Goal: Task Accomplishment & Management: Complete application form

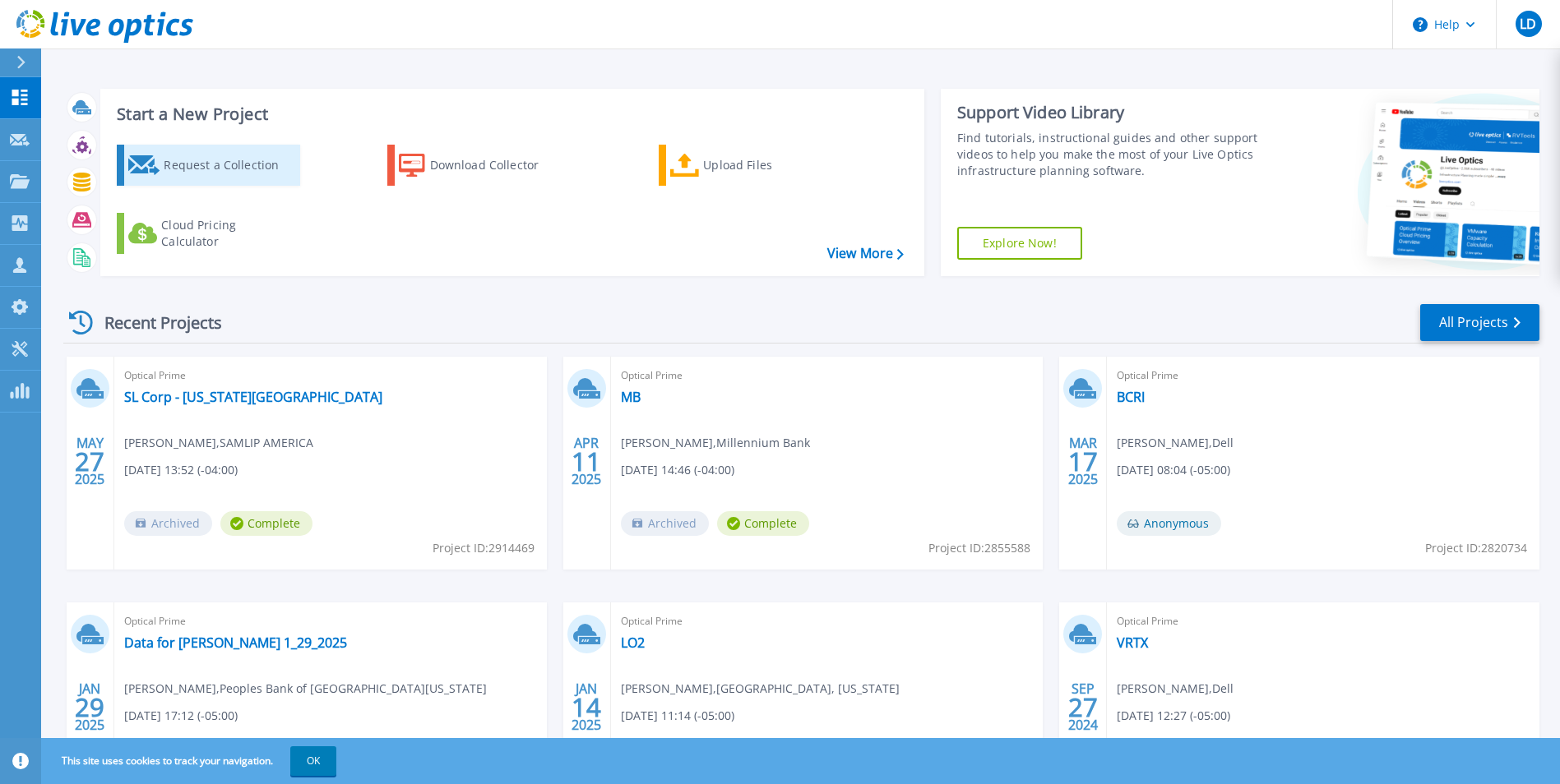
click at [192, 165] on div "Request a Collection" at bounding box center [230, 166] width 132 height 33
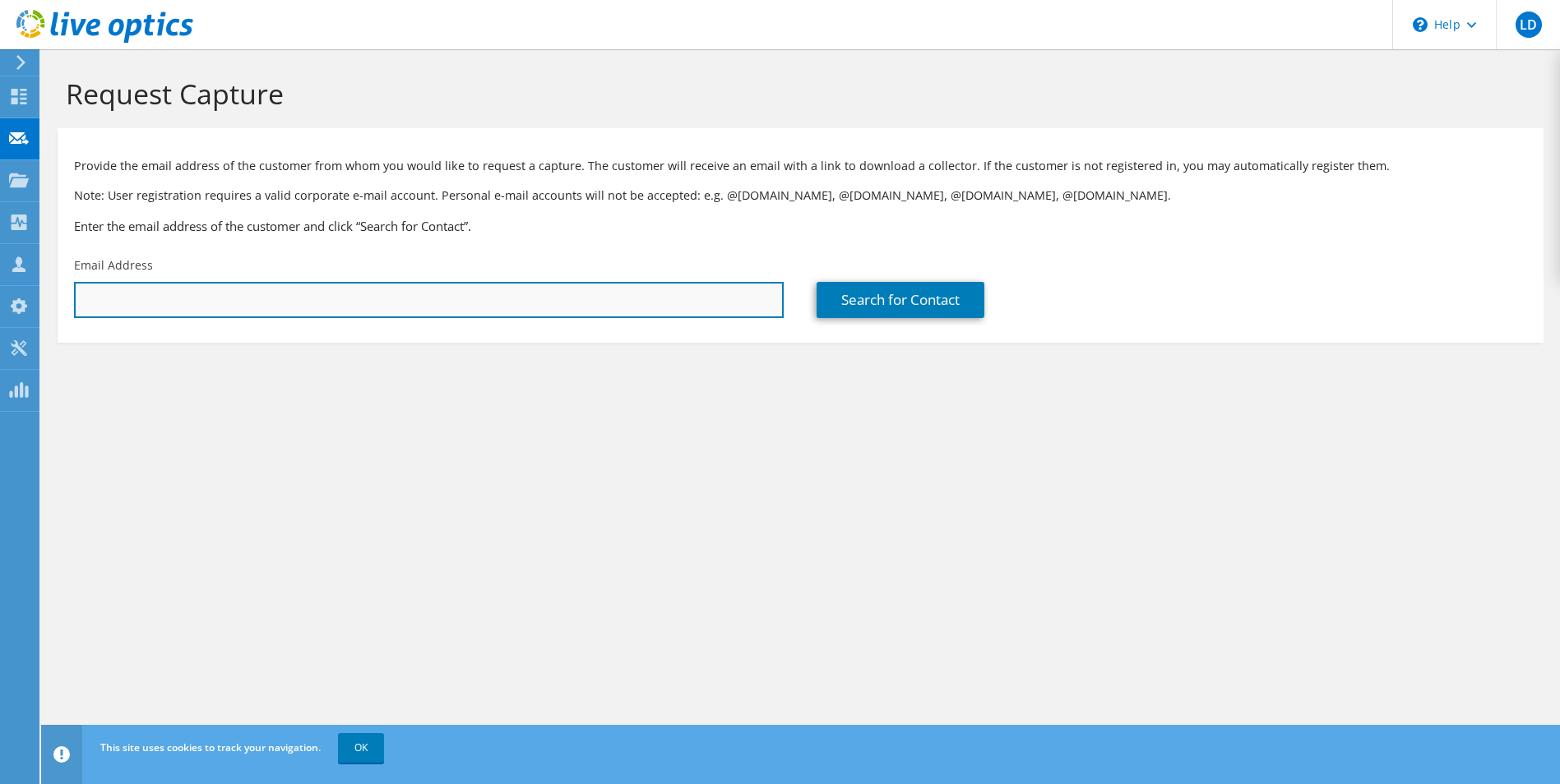
click at [327, 297] on input "text" at bounding box center [429, 300] width 710 height 36
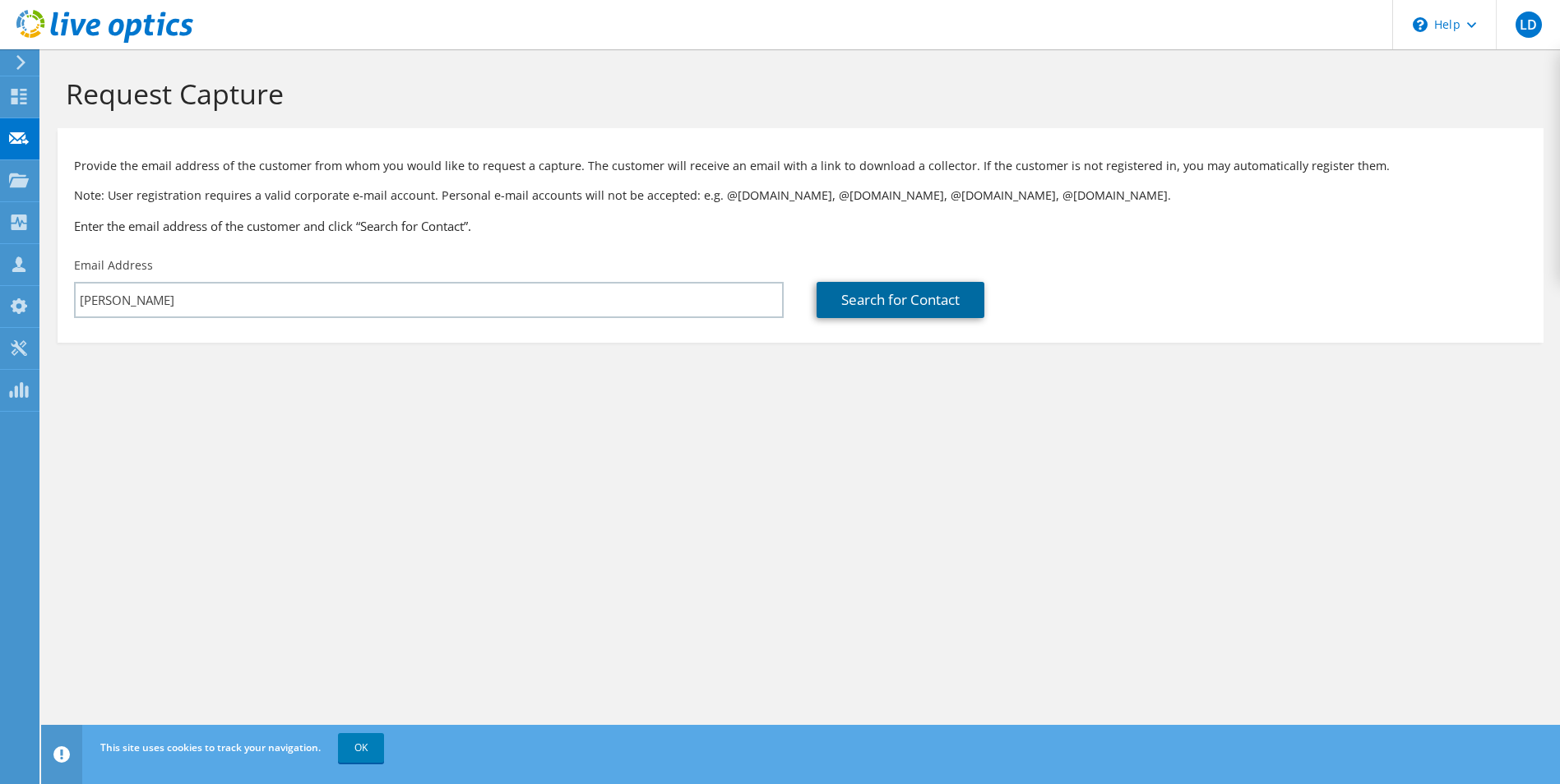
click at [905, 290] on link "Search for Contact" at bounding box center [900, 300] width 167 height 36
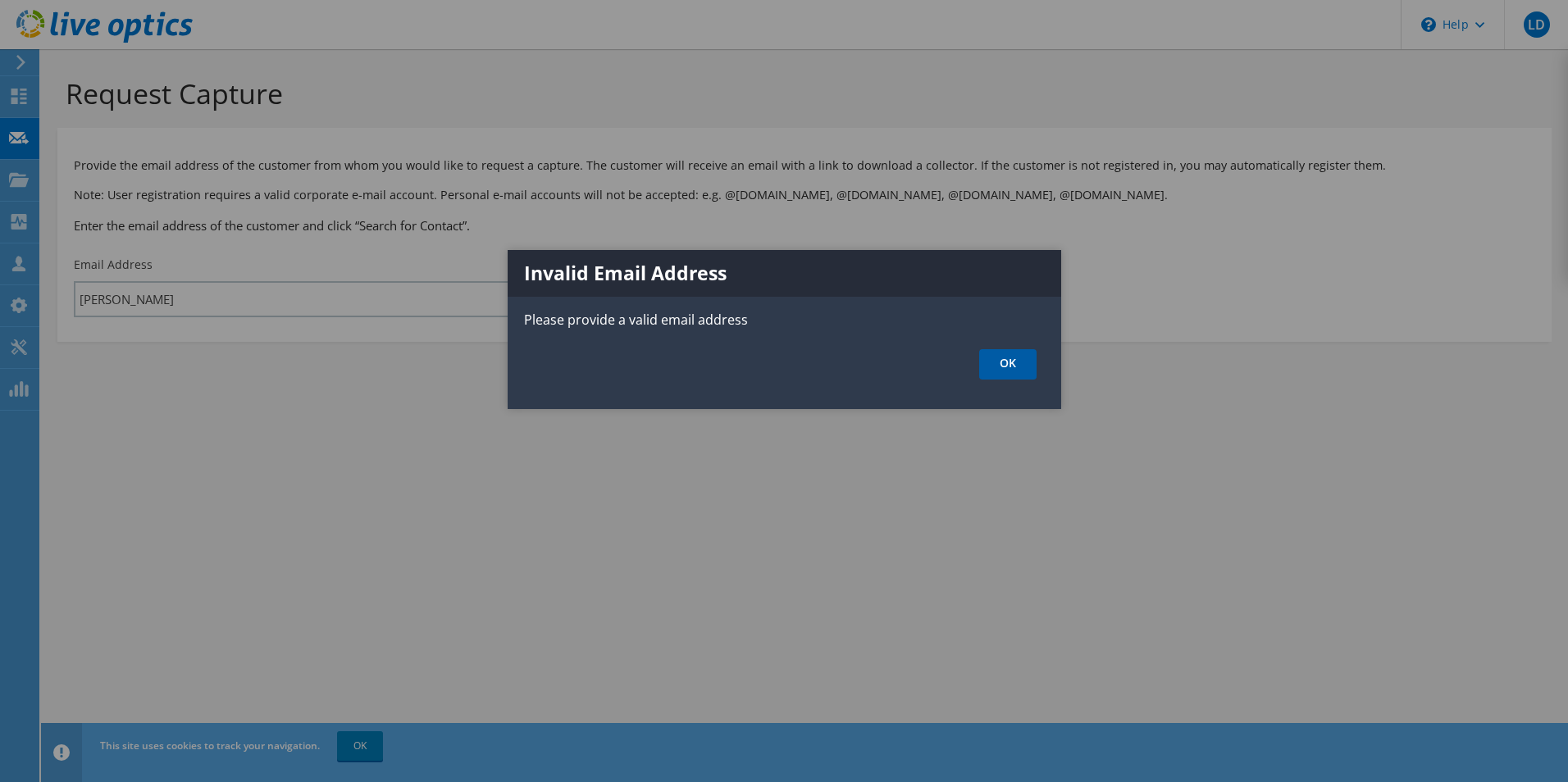
click at [1002, 363] on link "OK" at bounding box center [1008, 364] width 57 height 30
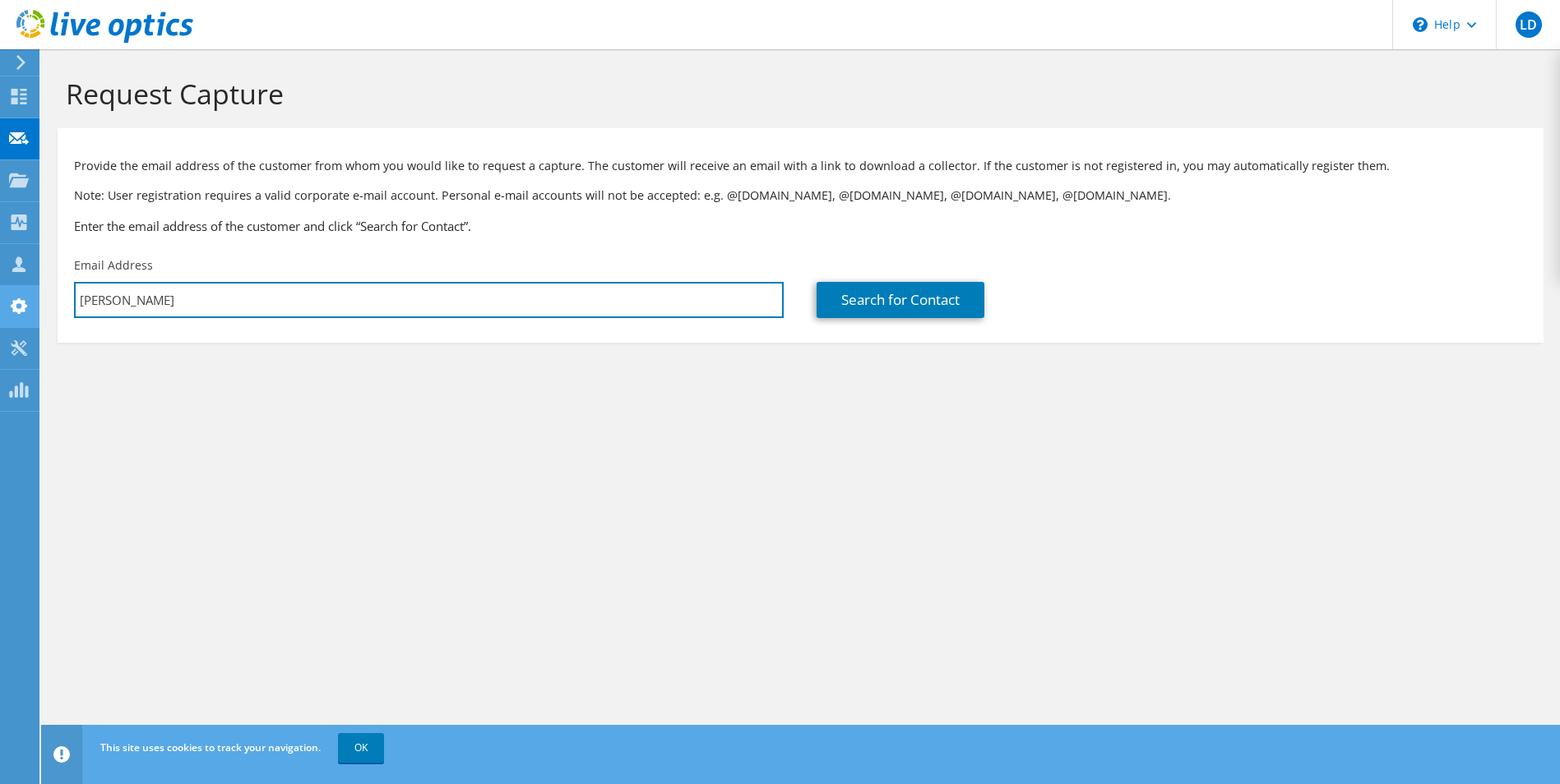
drag, startPoint x: 138, startPoint y: 297, endPoint x: 26, endPoint y: 296, distance: 112.0
click at [29, 296] on div "LD Channel Partner Leon Davis ldavis@waypointsolutions.com Waypoint Business So…" at bounding box center [780, 392] width 1560 height 784
drag, startPoint x: 109, startPoint y: 297, endPoint x: 134, endPoint y: 290, distance: 26.0
click at [134, 290] on input "justin" at bounding box center [429, 300] width 710 height 36
type input "j"
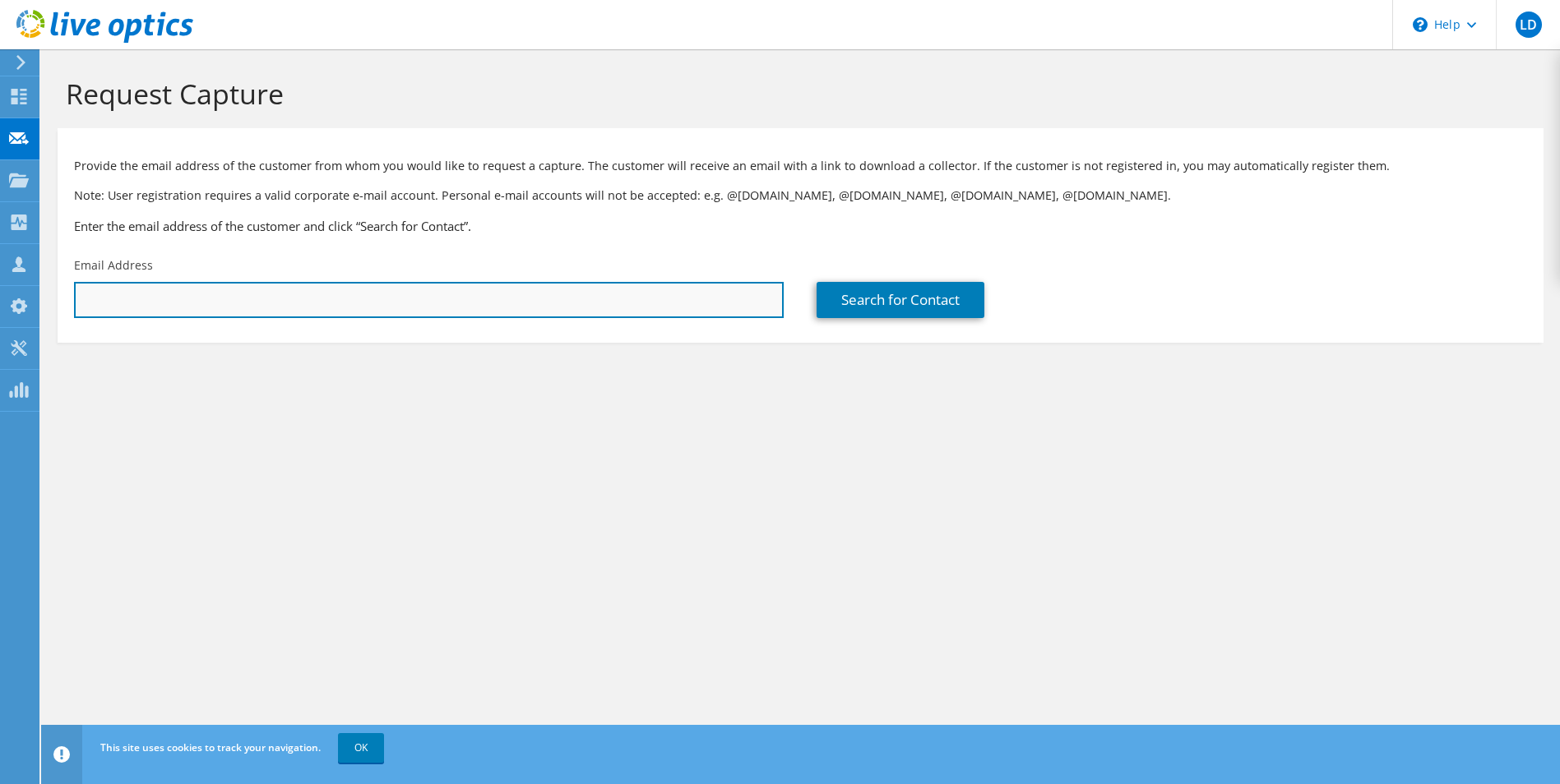
paste input "[PERSON_NAME][EMAIL_ADDRESS][DOMAIN_NAME]"
type input "[PERSON_NAME][EMAIL_ADDRESS][DOMAIN_NAME]"
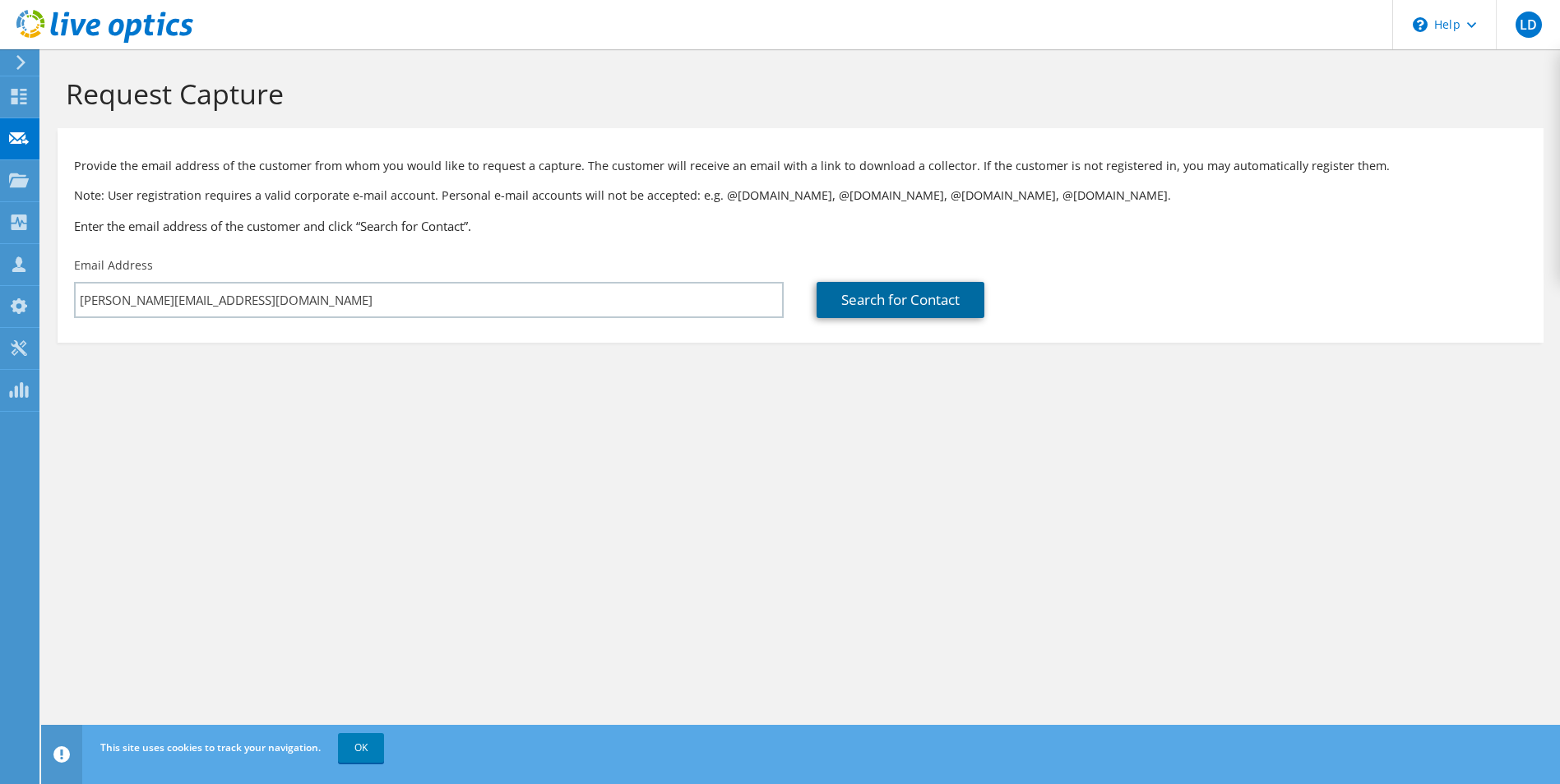
click at [895, 297] on link "Search for Contact" at bounding box center [900, 300] width 167 height 36
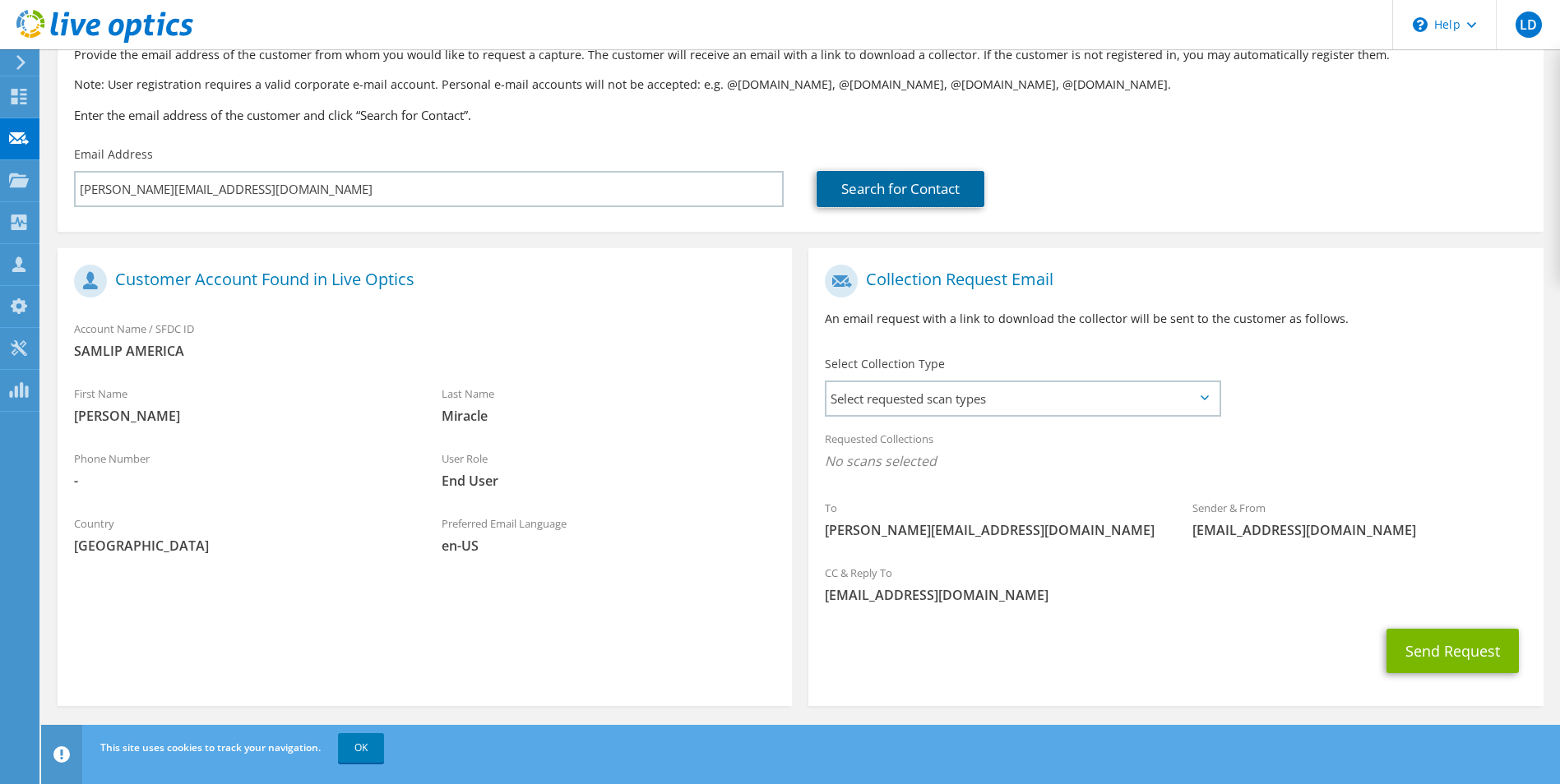
scroll to position [115, 0]
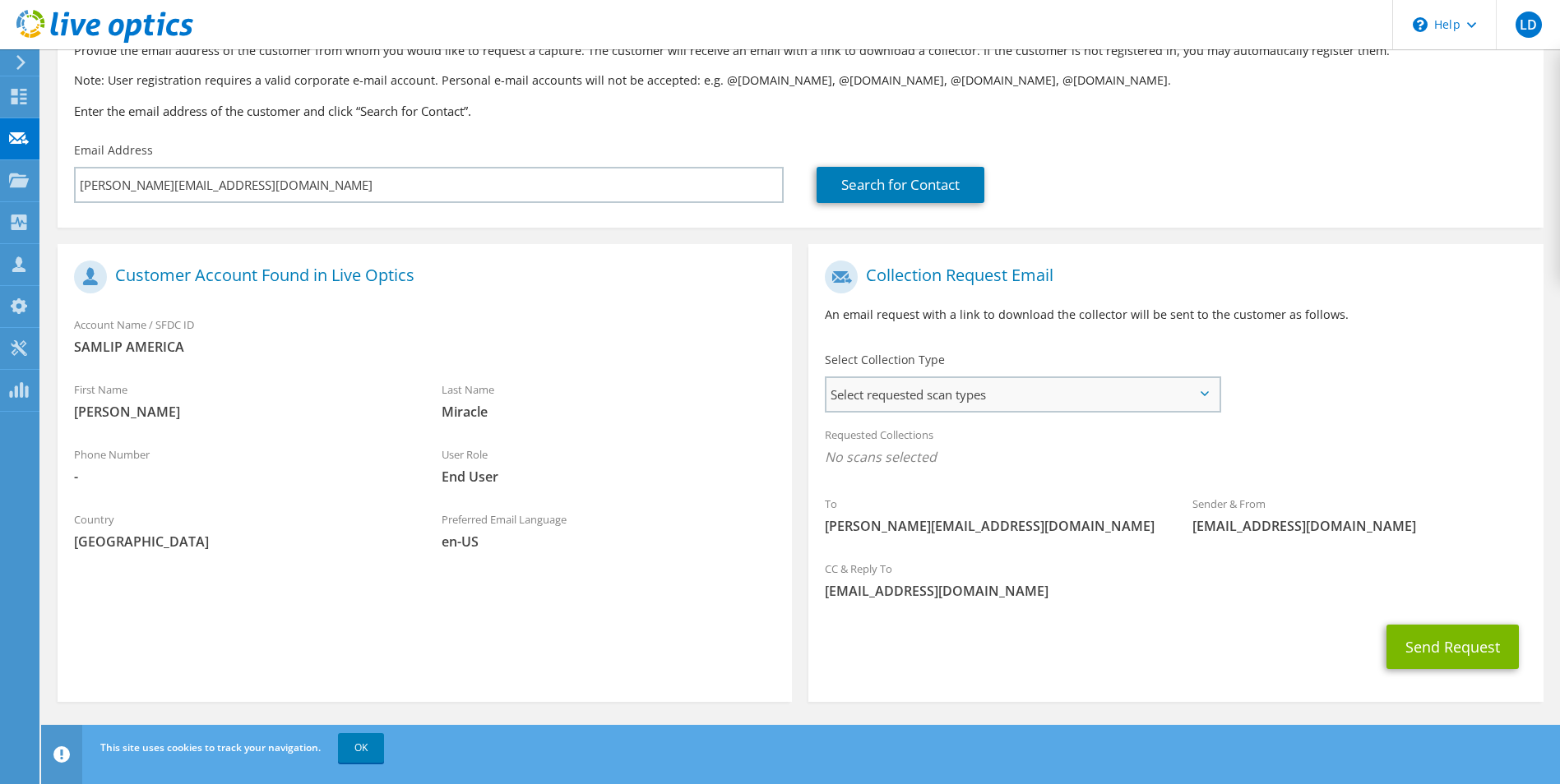
click at [889, 388] on span "Select requested scan types" at bounding box center [1022, 395] width 391 height 33
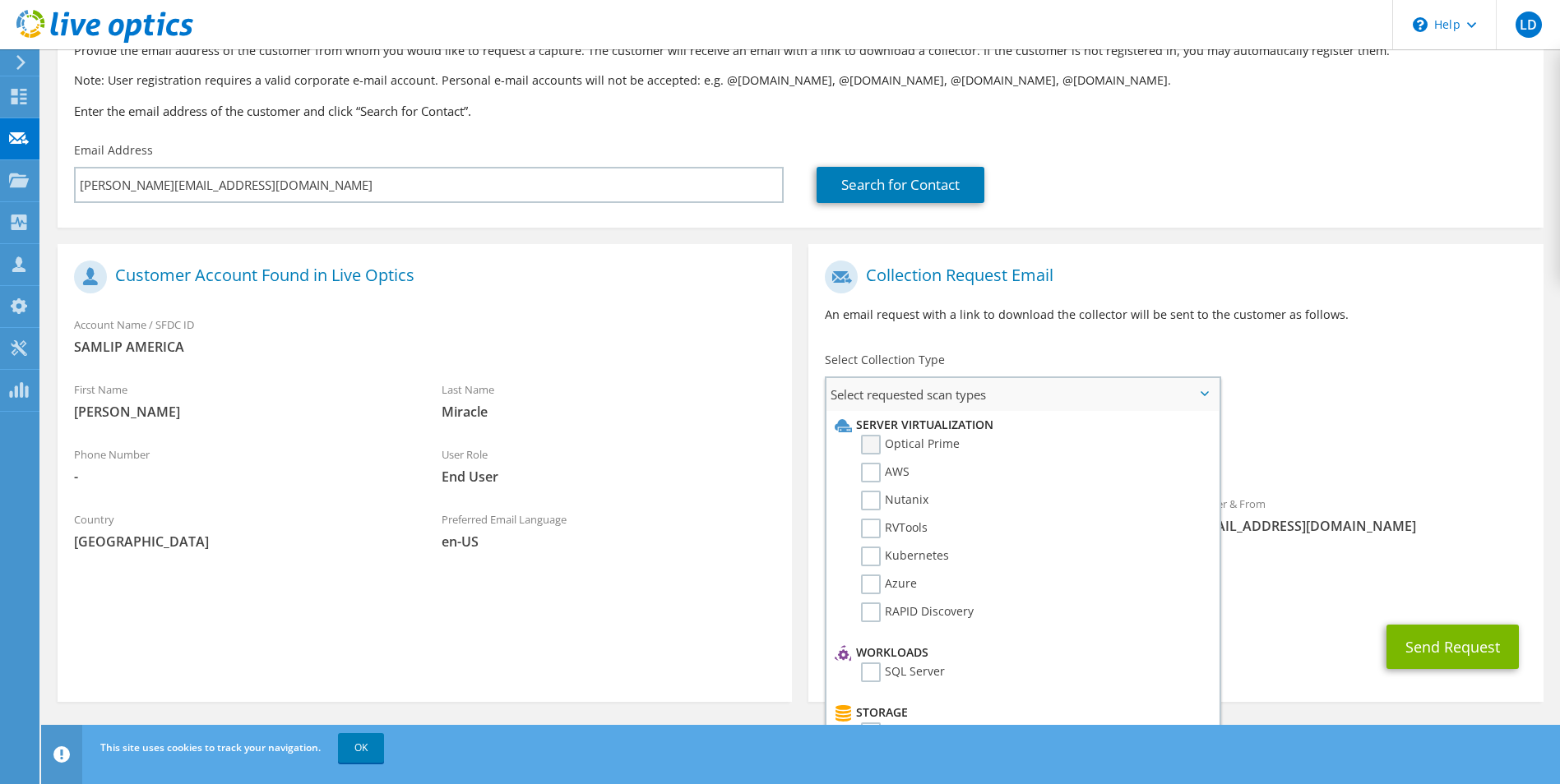
click at [870, 441] on label "Optical Prime" at bounding box center [911, 444] width 99 height 20
click at [0, 0] on input "Optical Prime" at bounding box center [0, 0] width 0 height 0
click at [871, 526] on label "RVTools" at bounding box center [895, 528] width 67 height 20
click at [0, 0] on input "RVTools" at bounding box center [0, 0] width 0 height 0
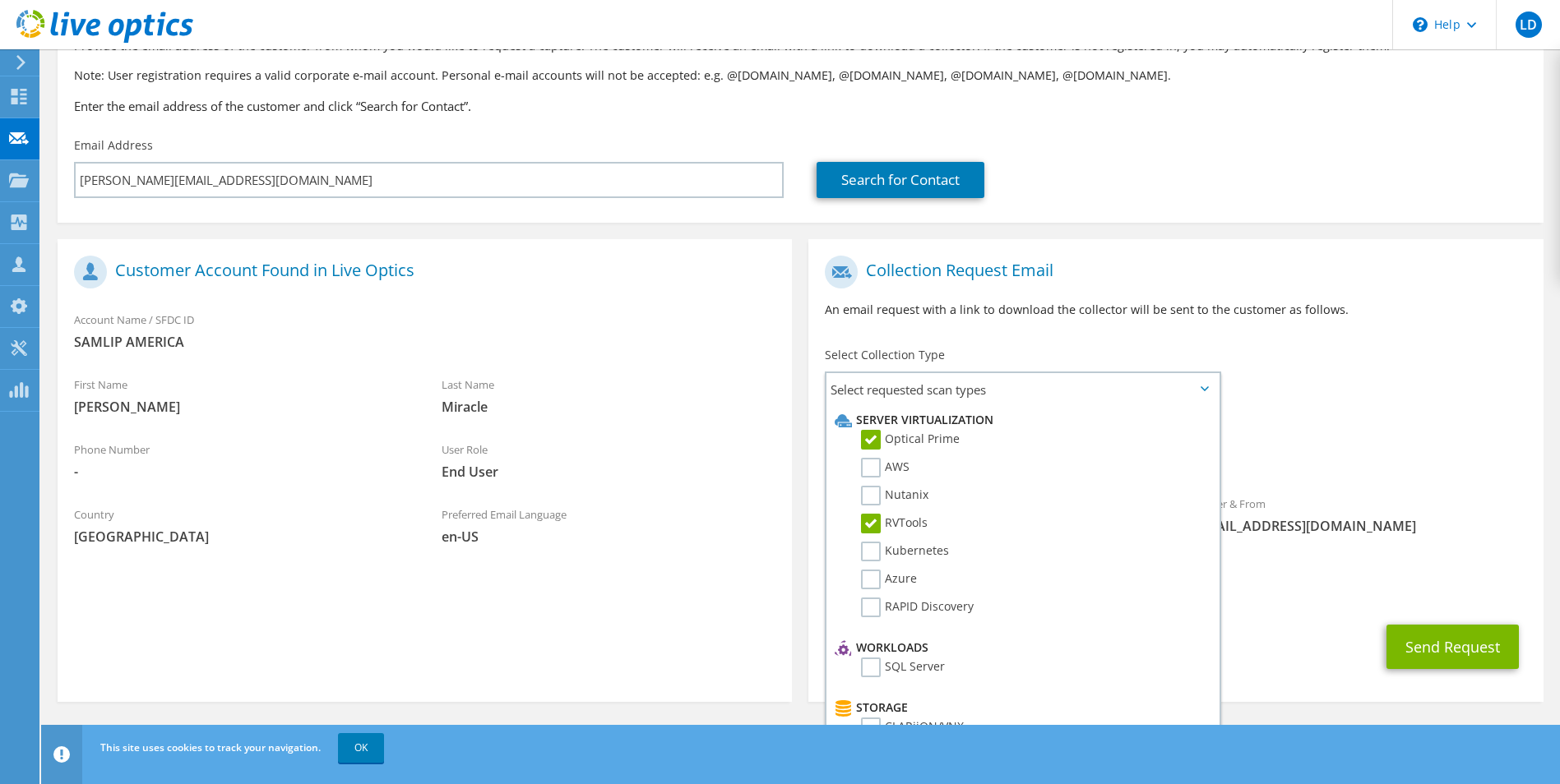
click at [1358, 470] on div "Requested Collections No scans selected Optical Prime RVTools" at bounding box center [1176, 446] width 735 height 66
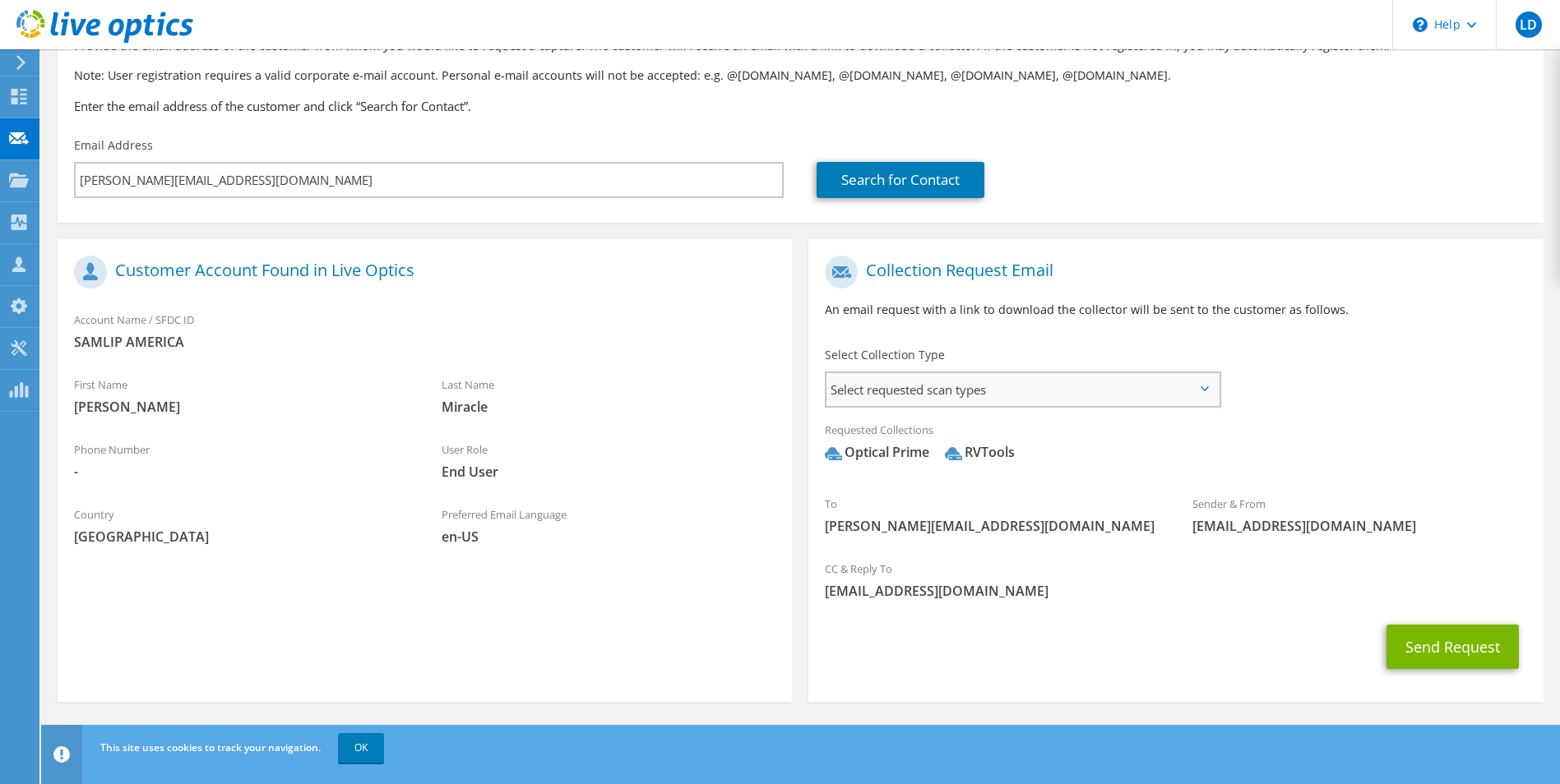
click at [934, 392] on span "Select requested scan types" at bounding box center [1022, 389] width 391 height 33
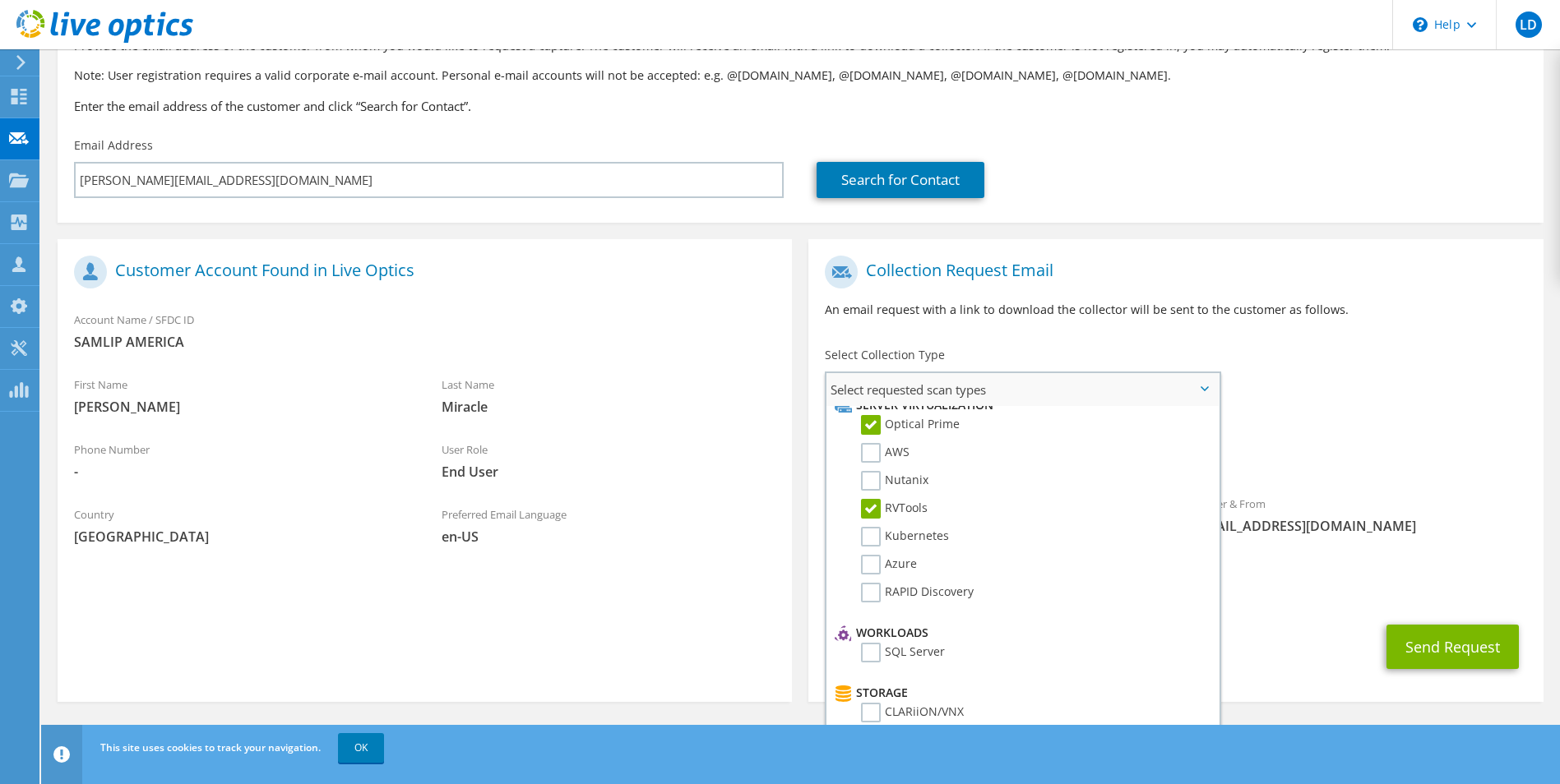
scroll to position [0, 0]
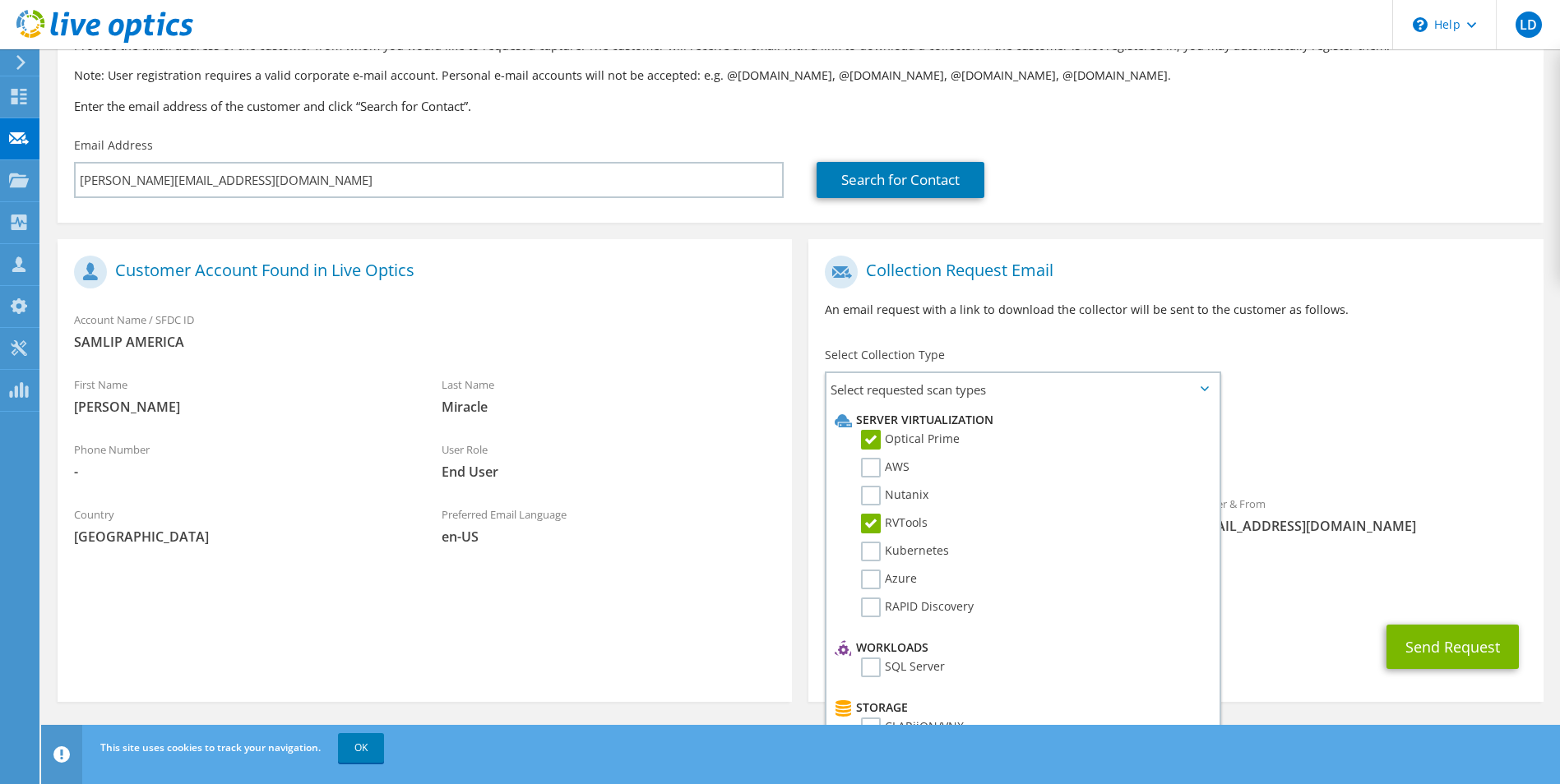
click at [1121, 275] on h1 "Collection Request Email" at bounding box center [1171, 272] width 693 height 33
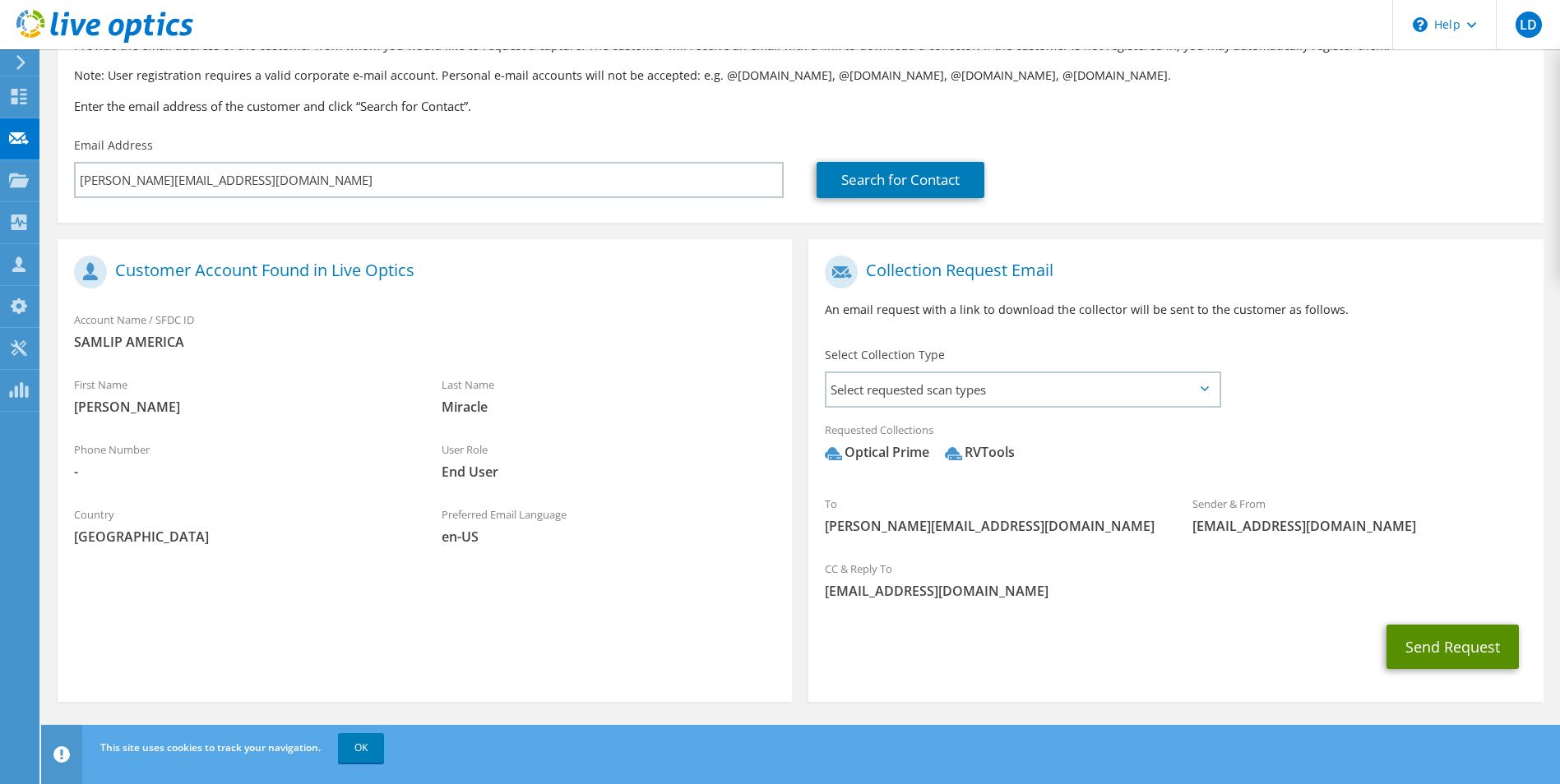
click at [1460, 651] on button "Send Request" at bounding box center [1452, 646] width 133 height 44
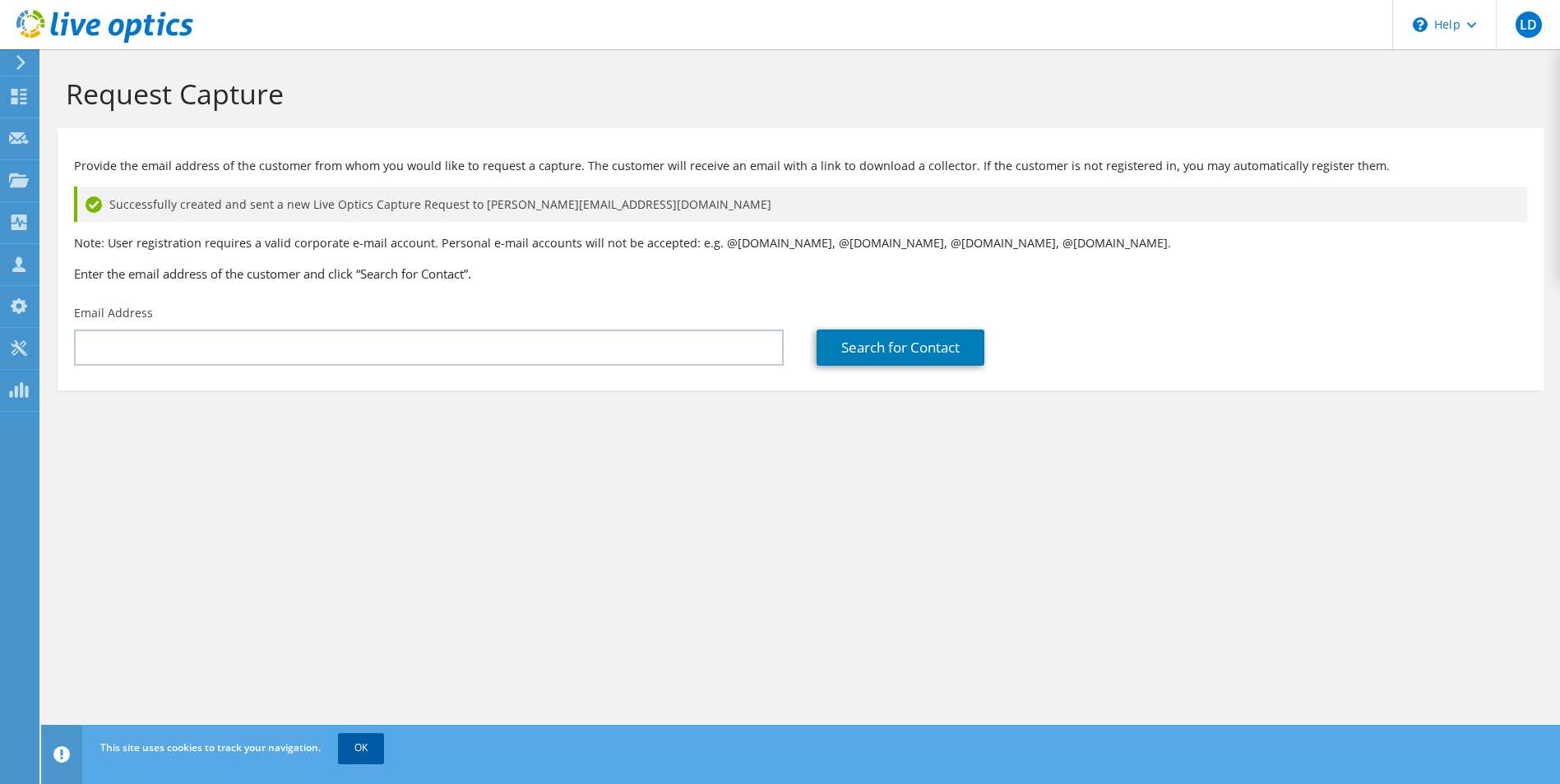
click at [362, 746] on link "OK" at bounding box center [361, 748] width 46 height 29
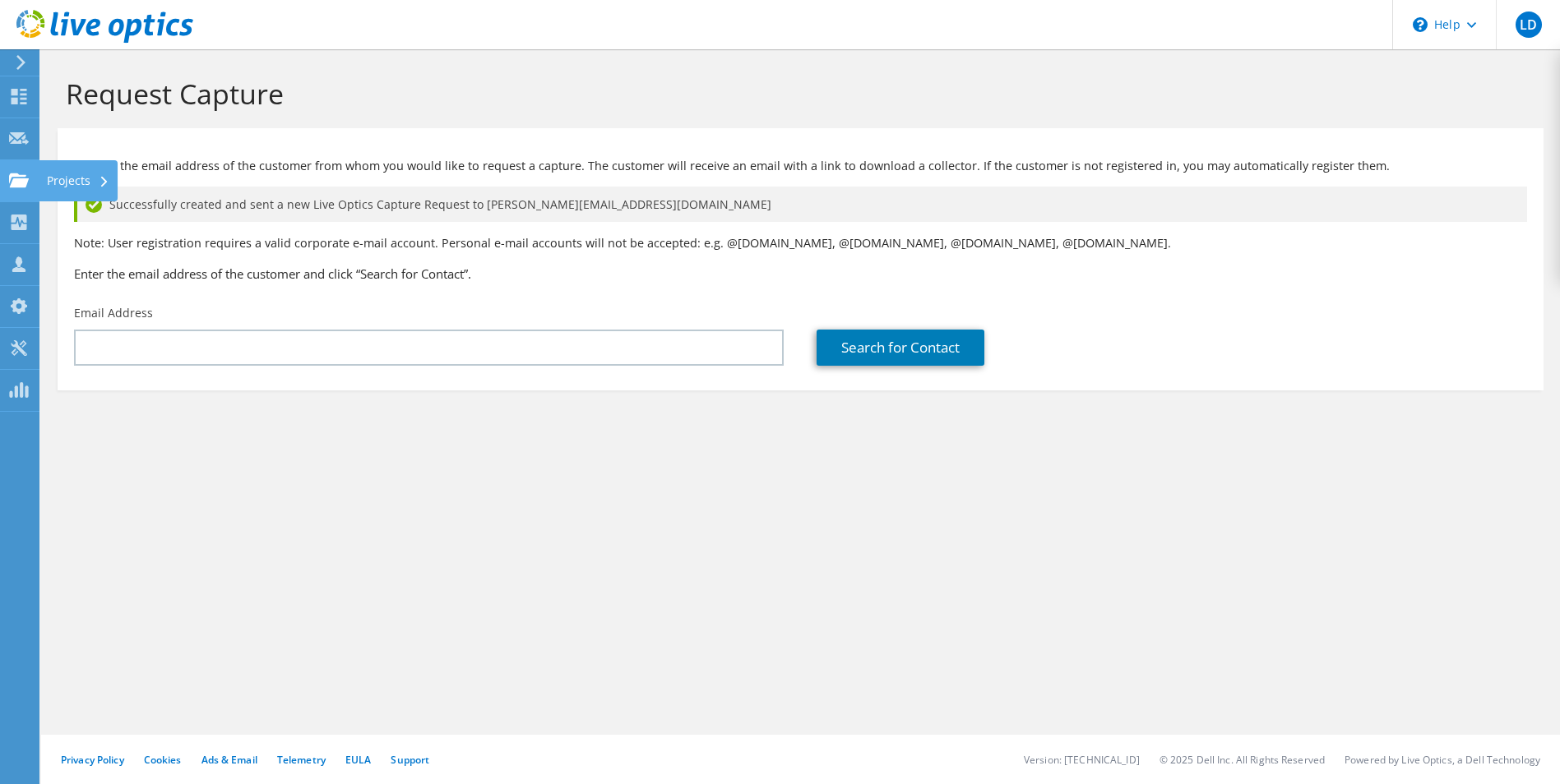
click at [53, 178] on div "Projects" at bounding box center [78, 180] width 79 height 41
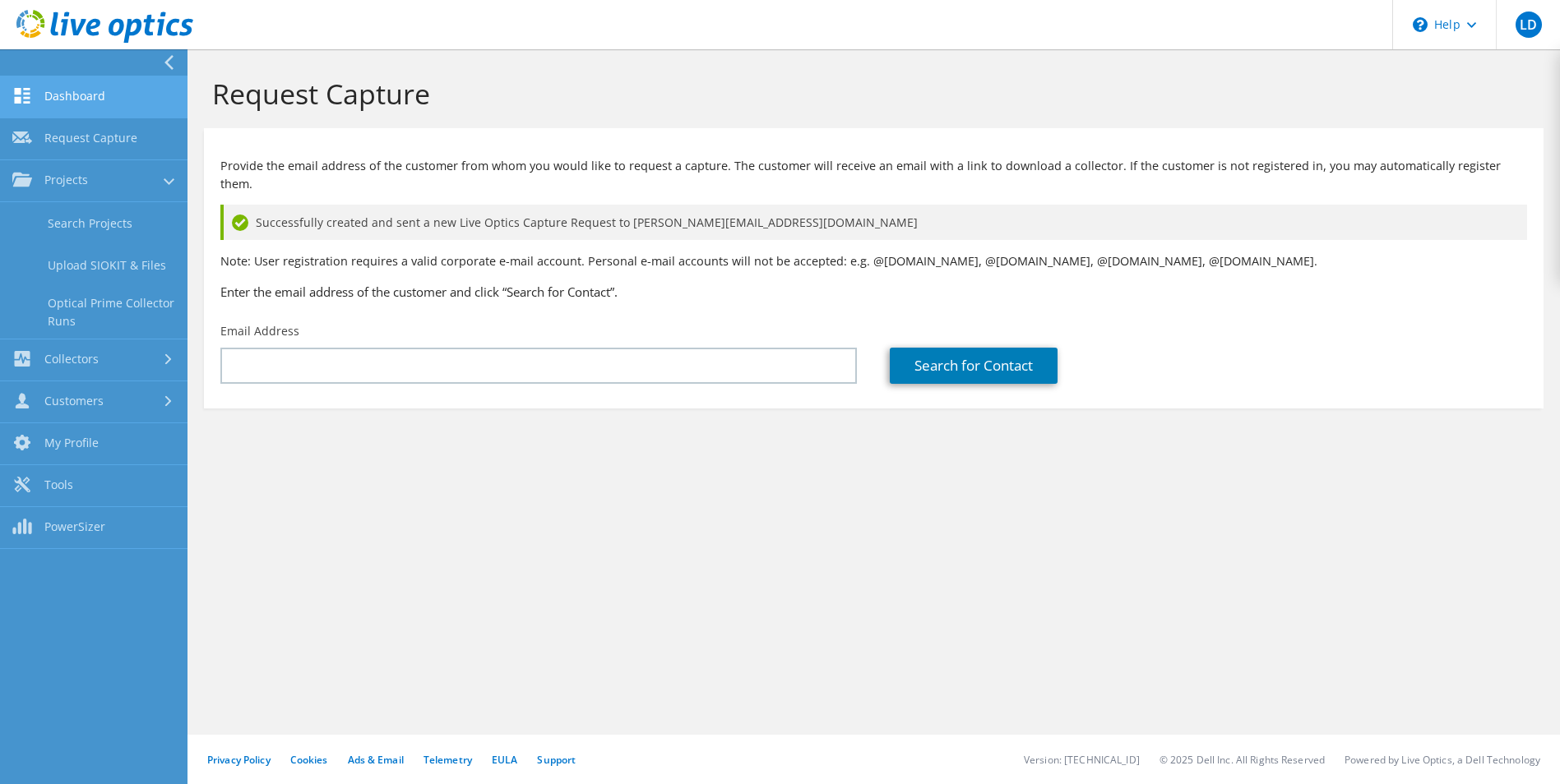
click at [65, 97] on link "Dashboard" at bounding box center [94, 97] width 187 height 42
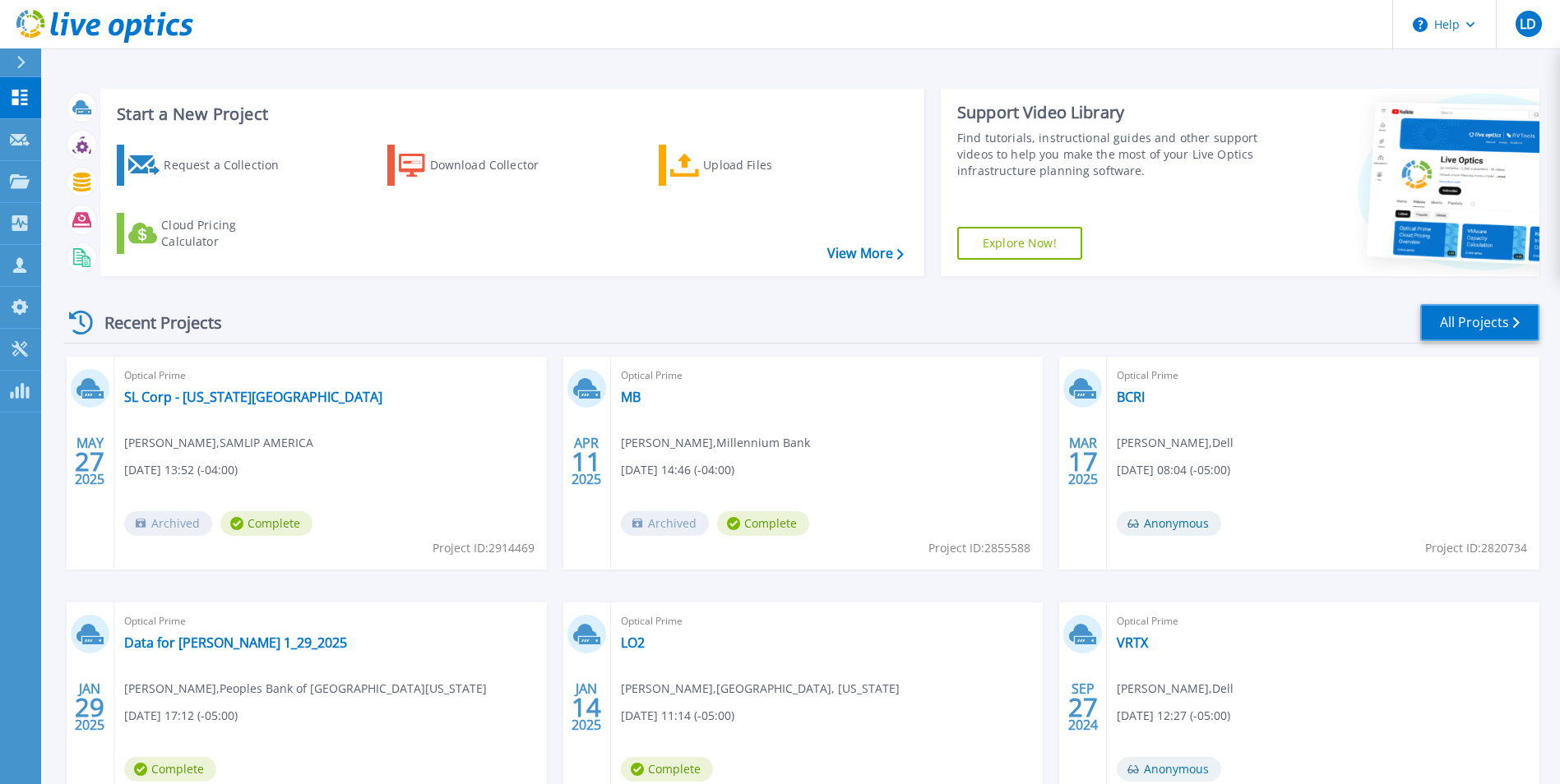
click at [1458, 317] on link "All Projects" at bounding box center [1479, 323] width 119 height 37
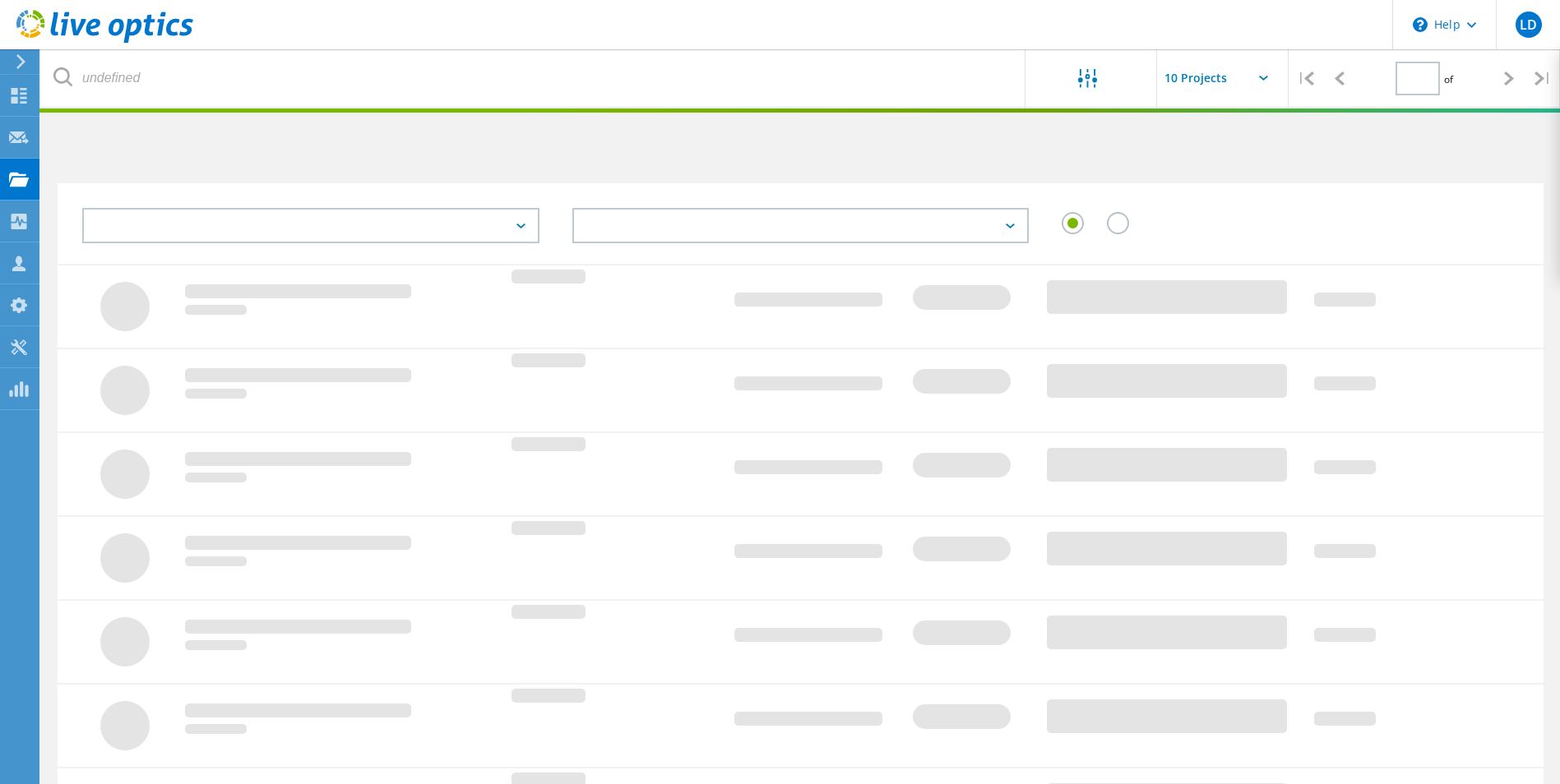
type input "1"
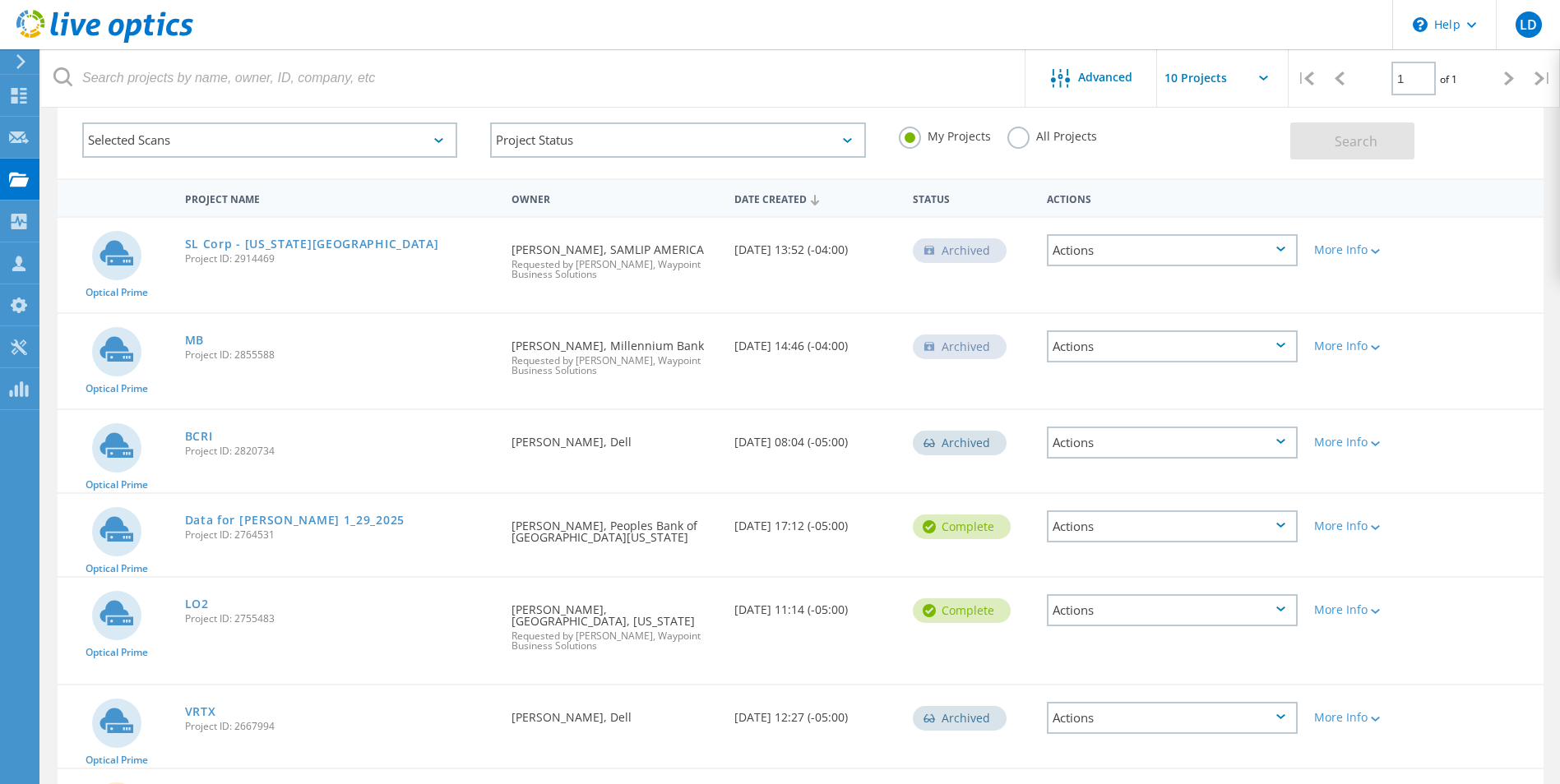
scroll to position [72, 0]
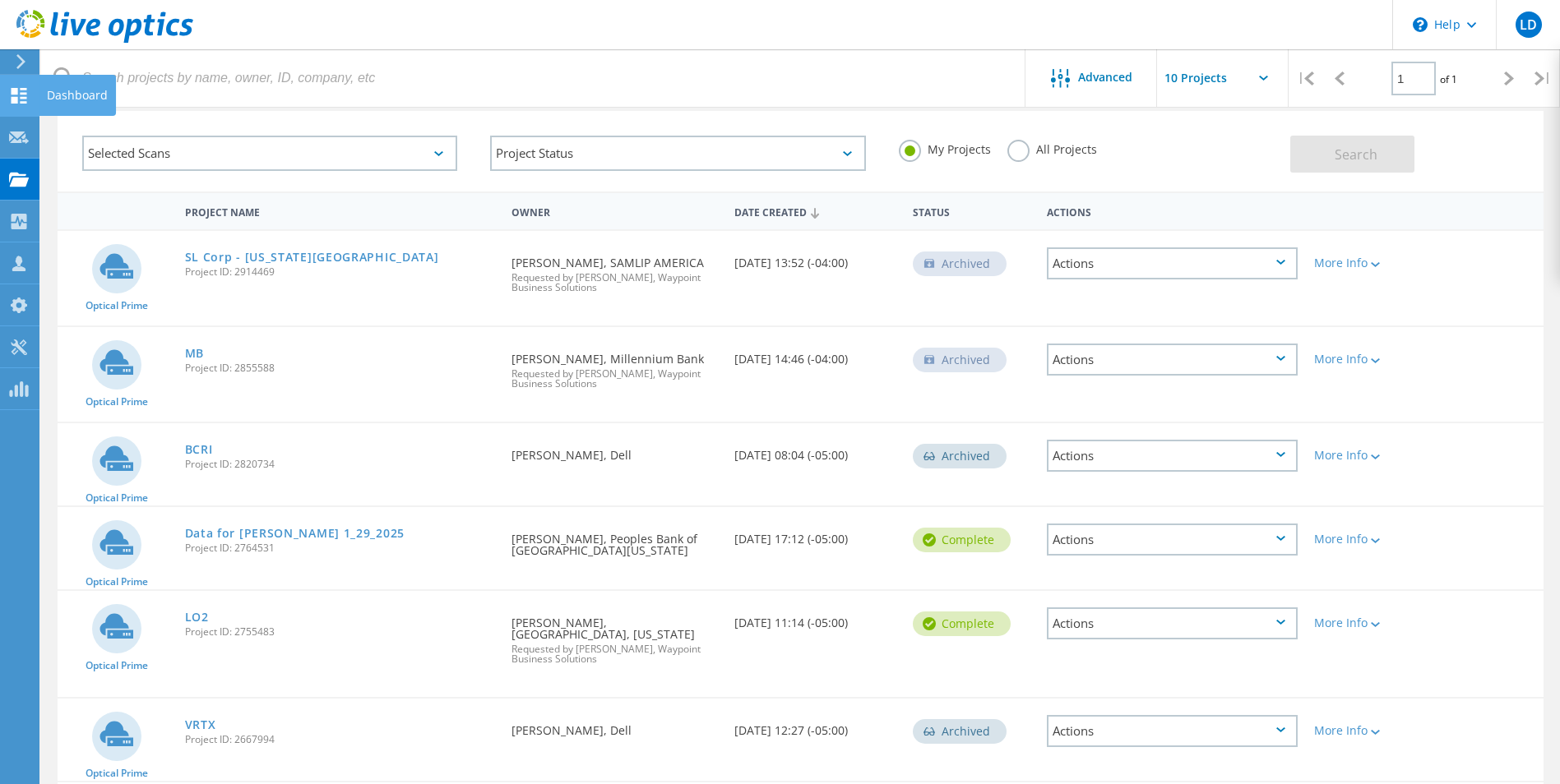
click at [63, 94] on div "Dashboard" at bounding box center [77, 95] width 61 height 11
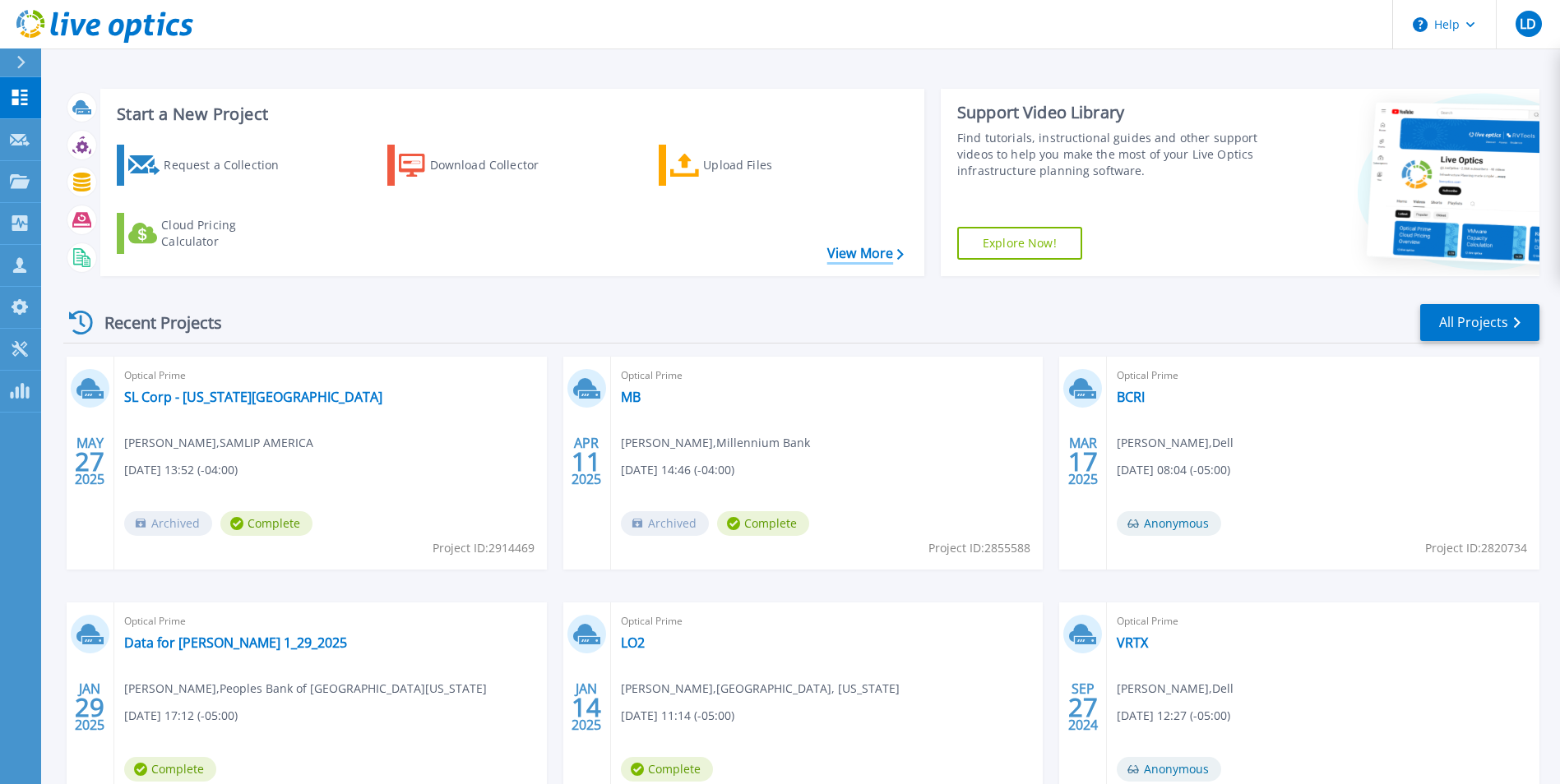
click at [871, 254] on link "View More" at bounding box center [866, 253] width 76 height 16
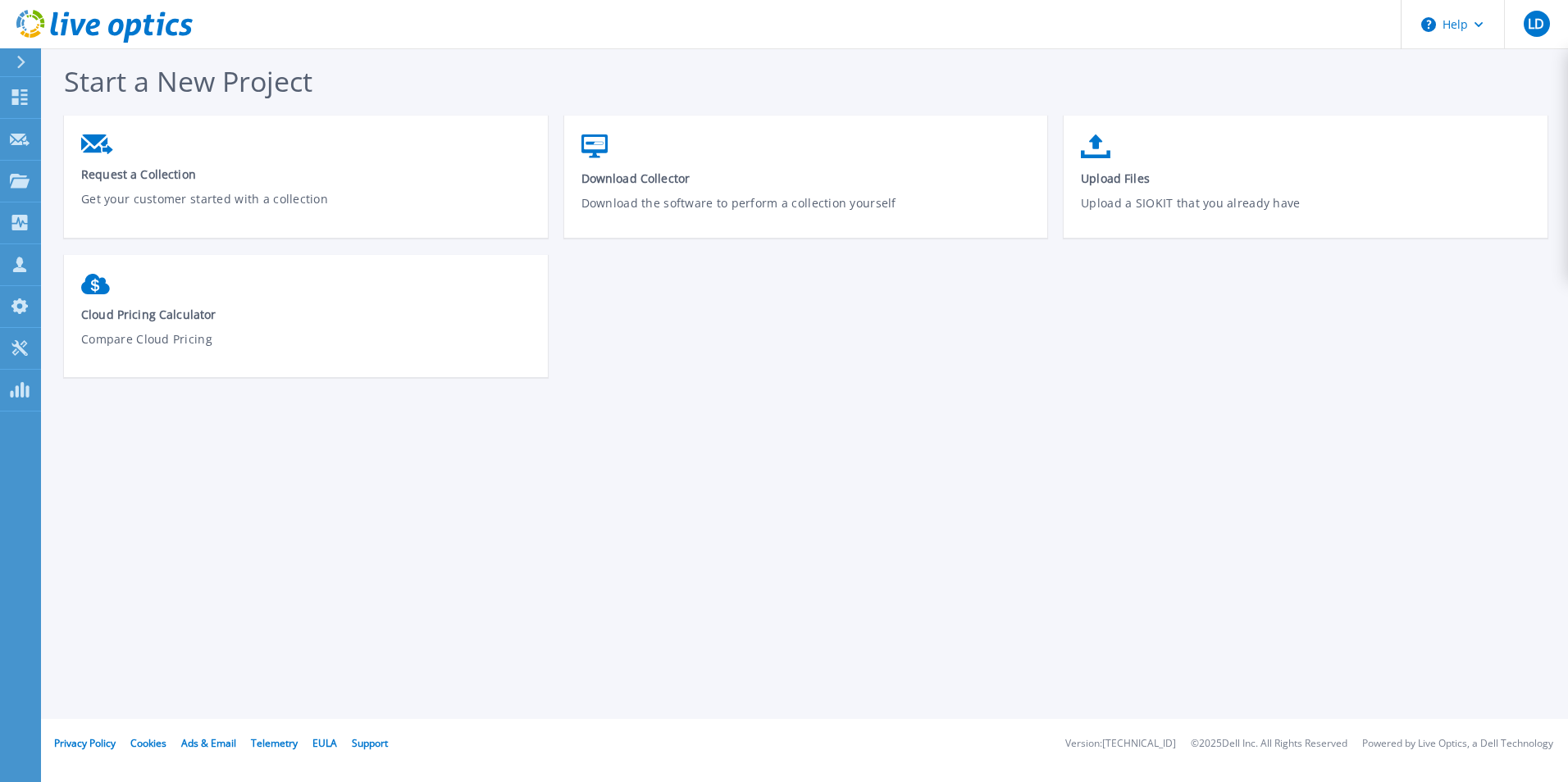
click at [695, 80] on div "Start a New Project Request a Collection Get your customer started with a colle…" at bounding box center [814, 228] width 1500 height 332
click at [17, 60] on icon at bounding box center [21, 61] width 9 height 13
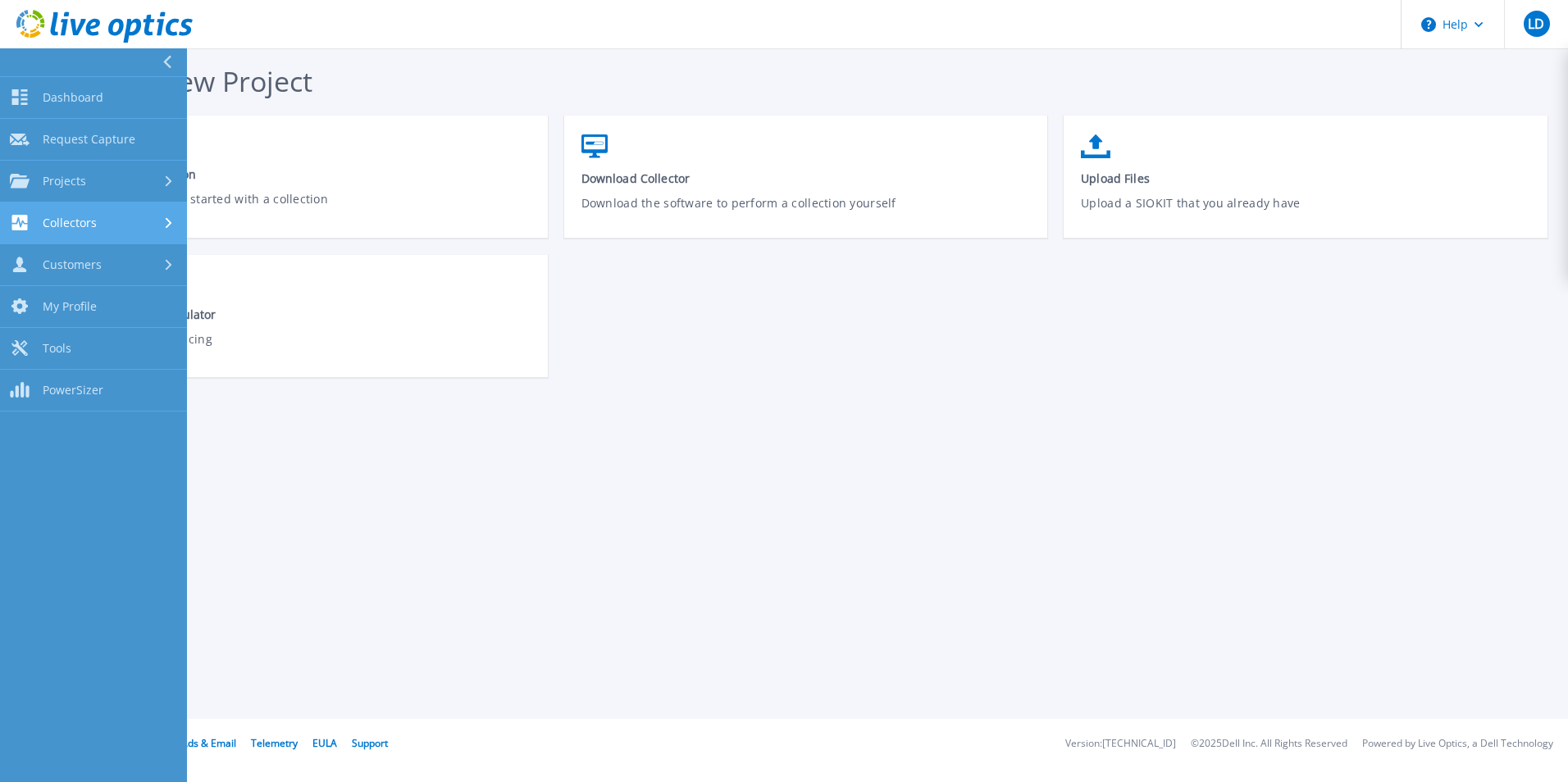
click at [69, 222] on span "Collectors" at bounding box center [69, 222] width 54 height 15
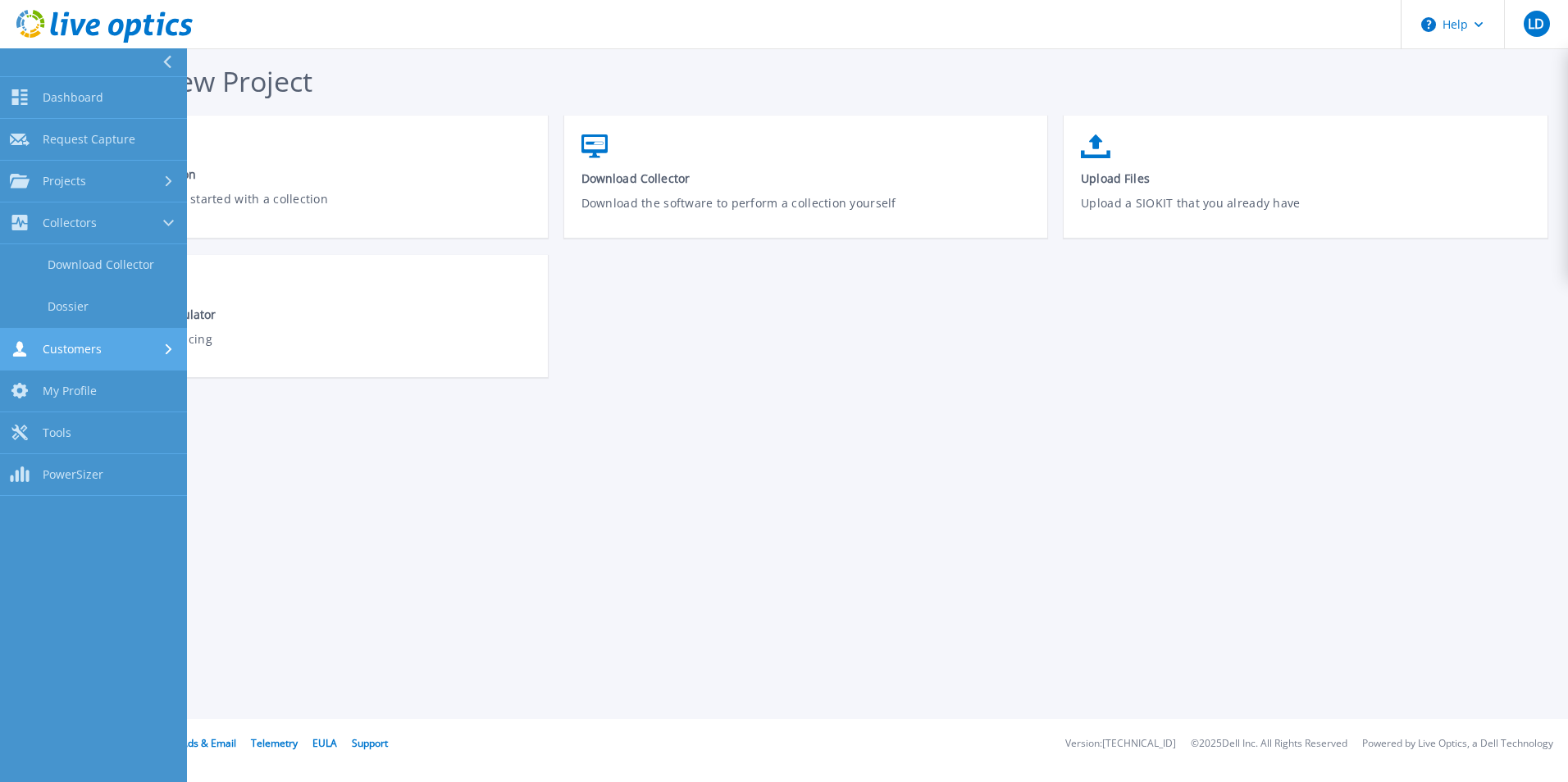
click at [69, 350] on span "Customers" at bounding box center [72, 349] width 59 height 15
click at [102, 349] on link "Search & Manage Users" at bounding box center [93, 354] width 187 height 53
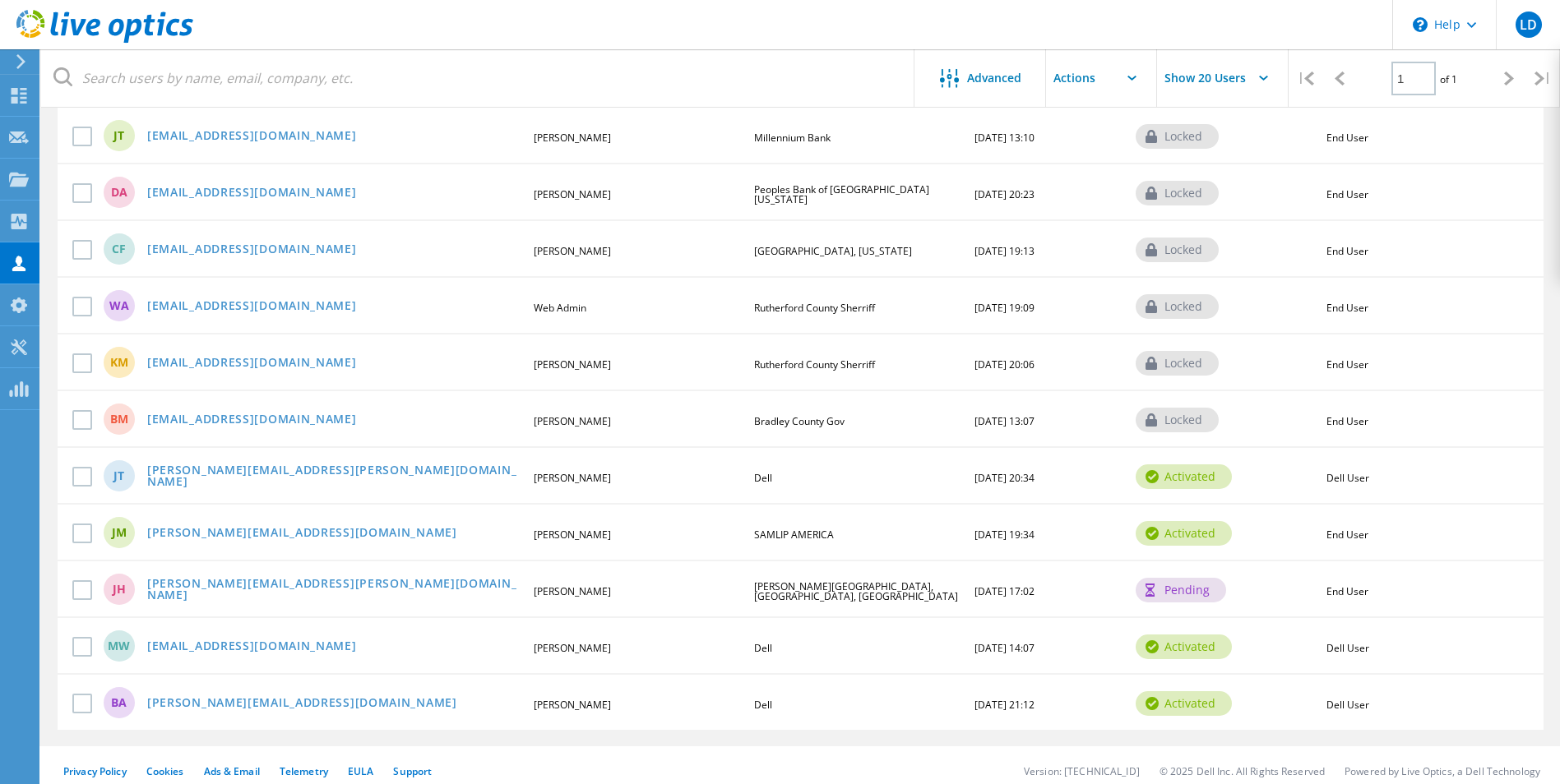
scroll to position [286, 0]
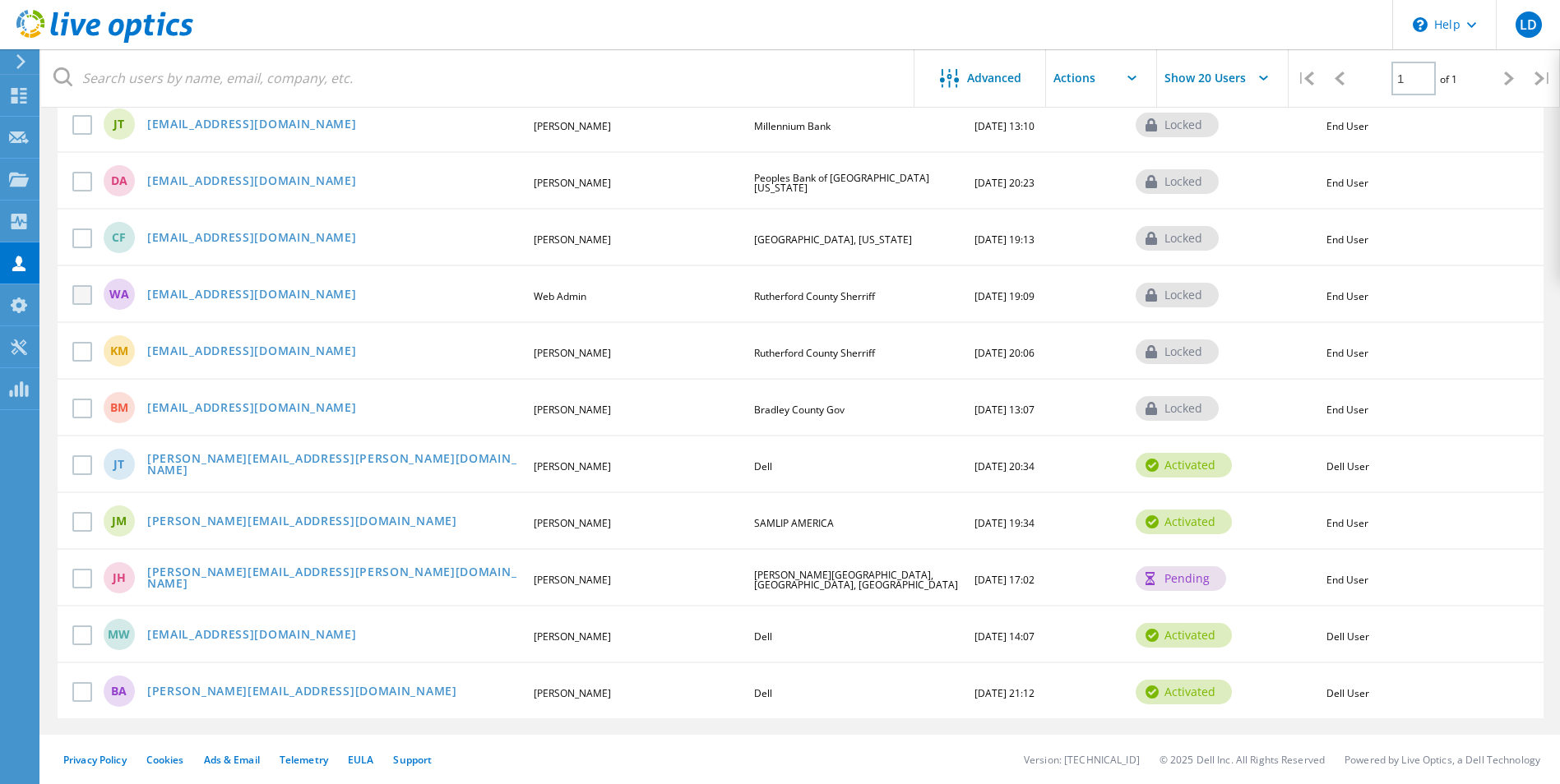
click at [82, 296] on label at bounding box center [85, 295] width 26 height 20
click at [0, 0] on input "checkbox" at bounding box center [0, 0] width 0 height 0
click at [82, 294] on label at bounding box center [85, 295] width 26 height 20
click at [0, 0] on input "checkbox" at bounding box center [0, 0] width 0 height 0
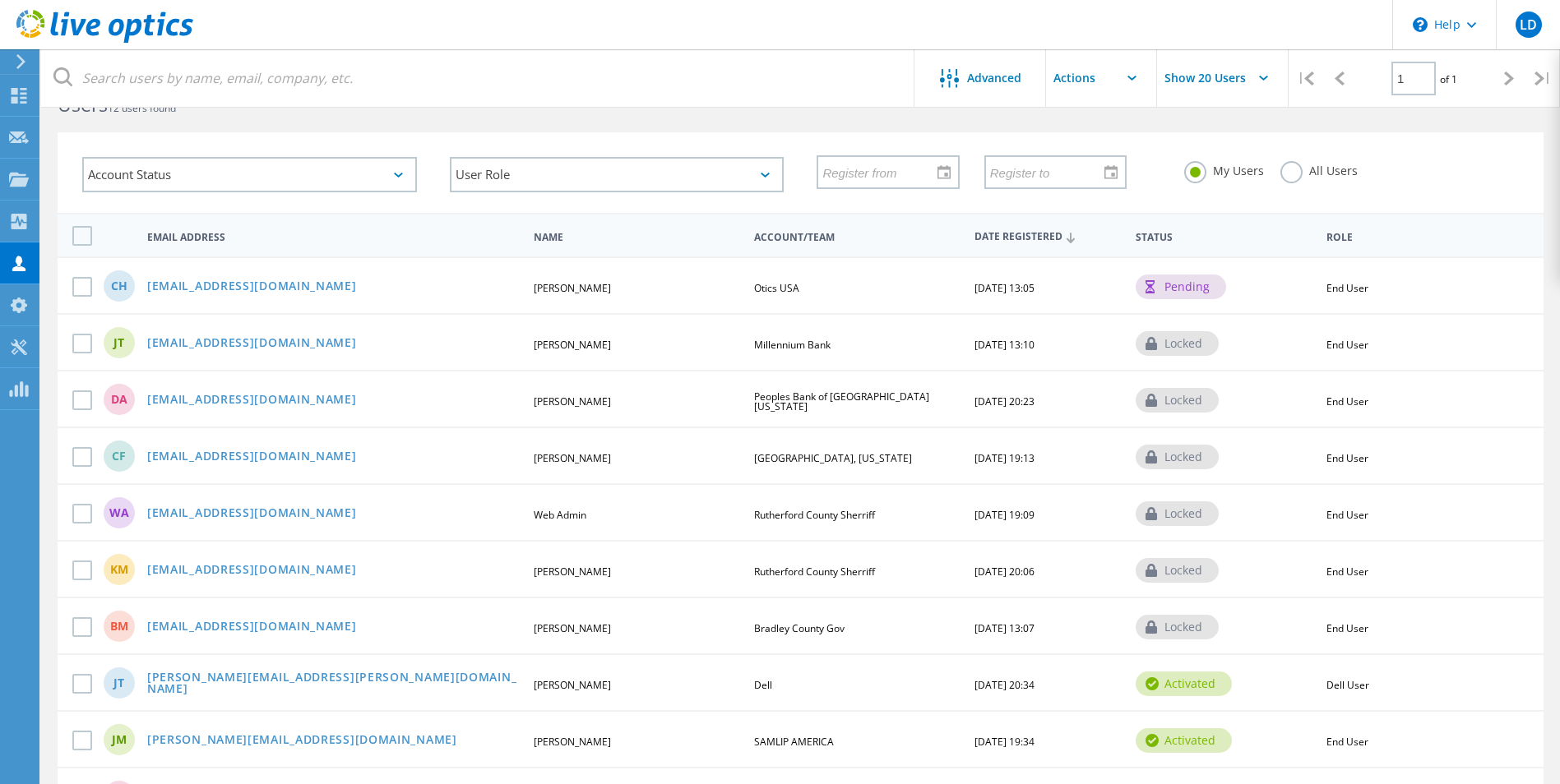
scroll to position [0, 0]
